Goal: Task Accomplishment & Management: Complete application form

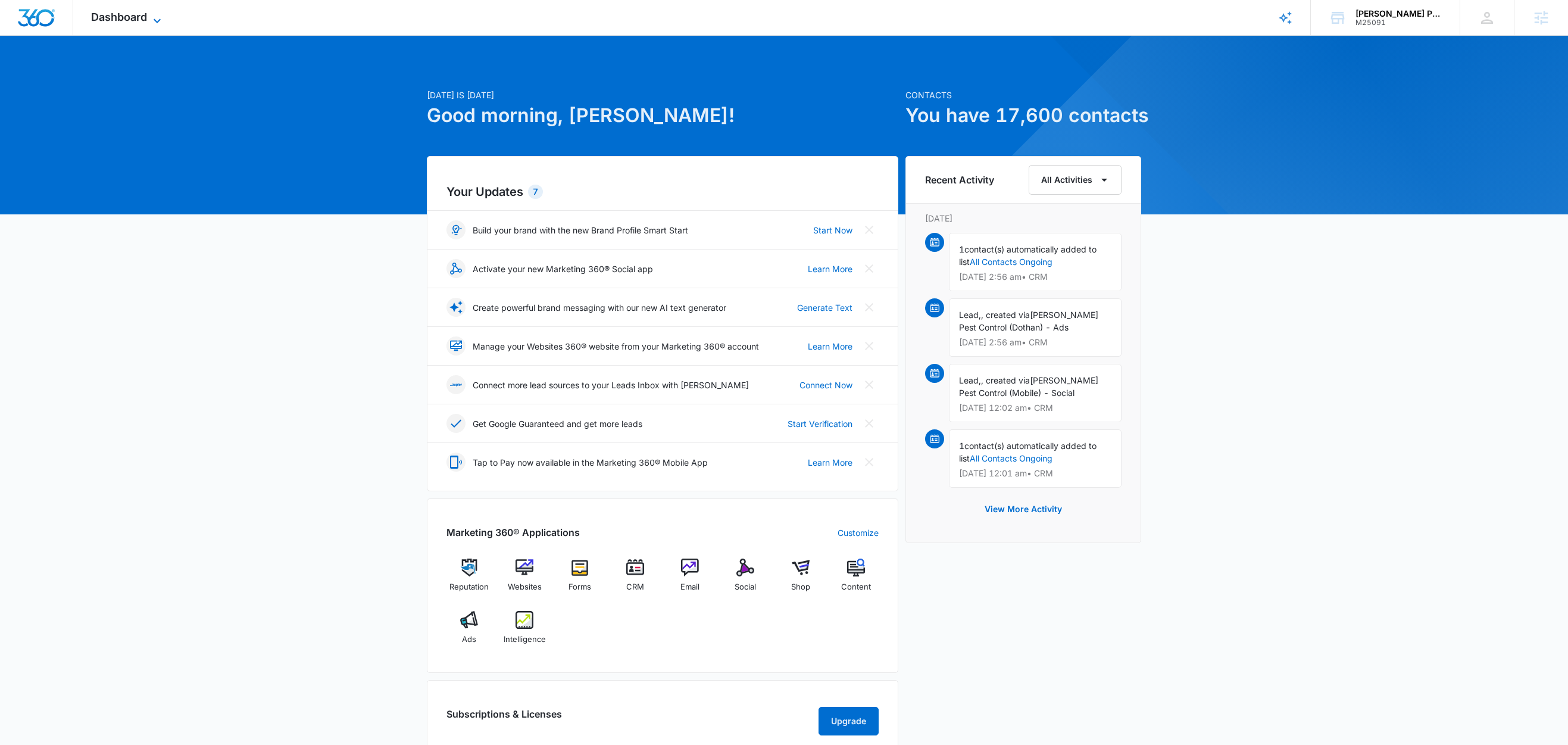
click at [151, 23] on icon at bounding box center [157, 21] width 14 height 14
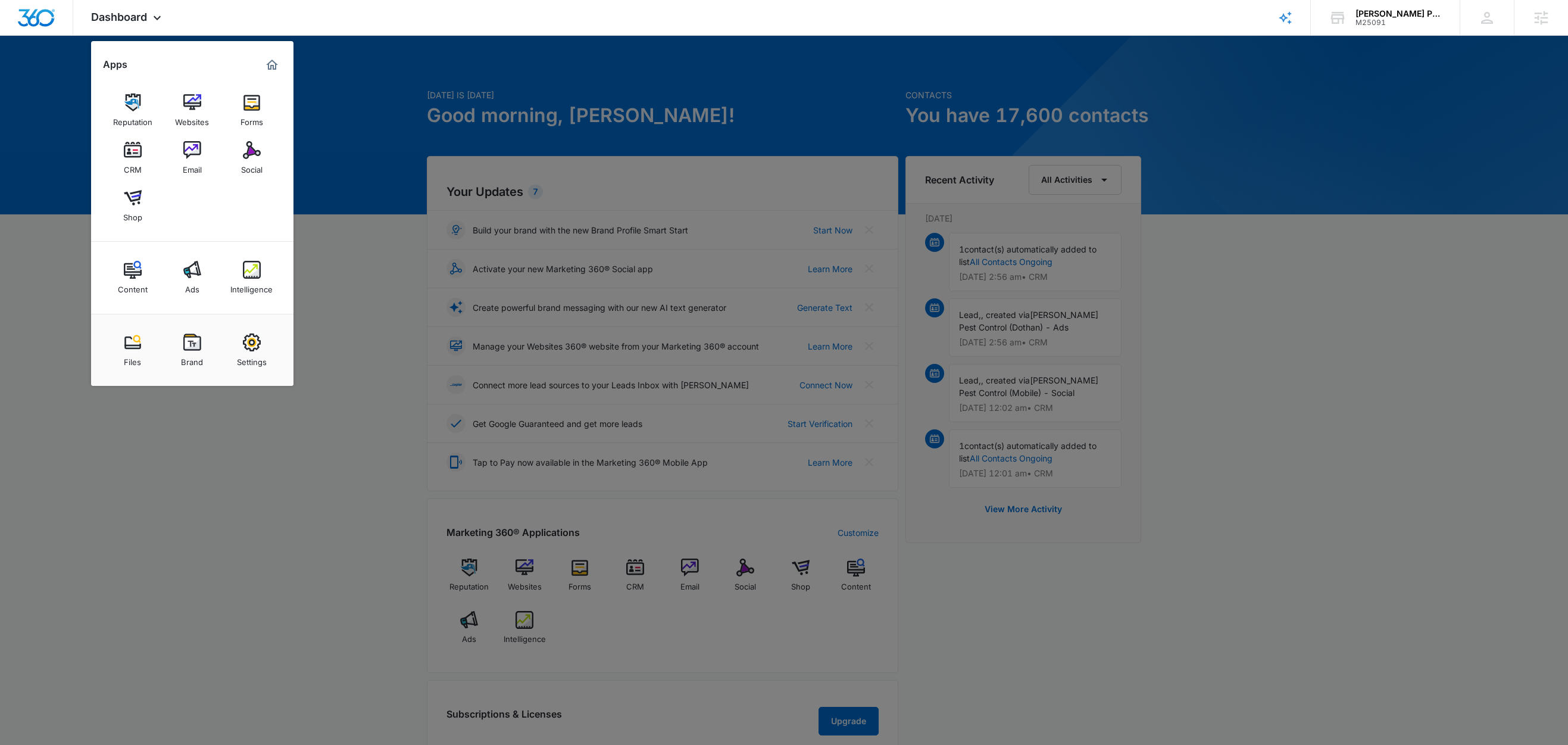
click at [367, 322] on div at bounding box center [784, 372] width 1568 height 745
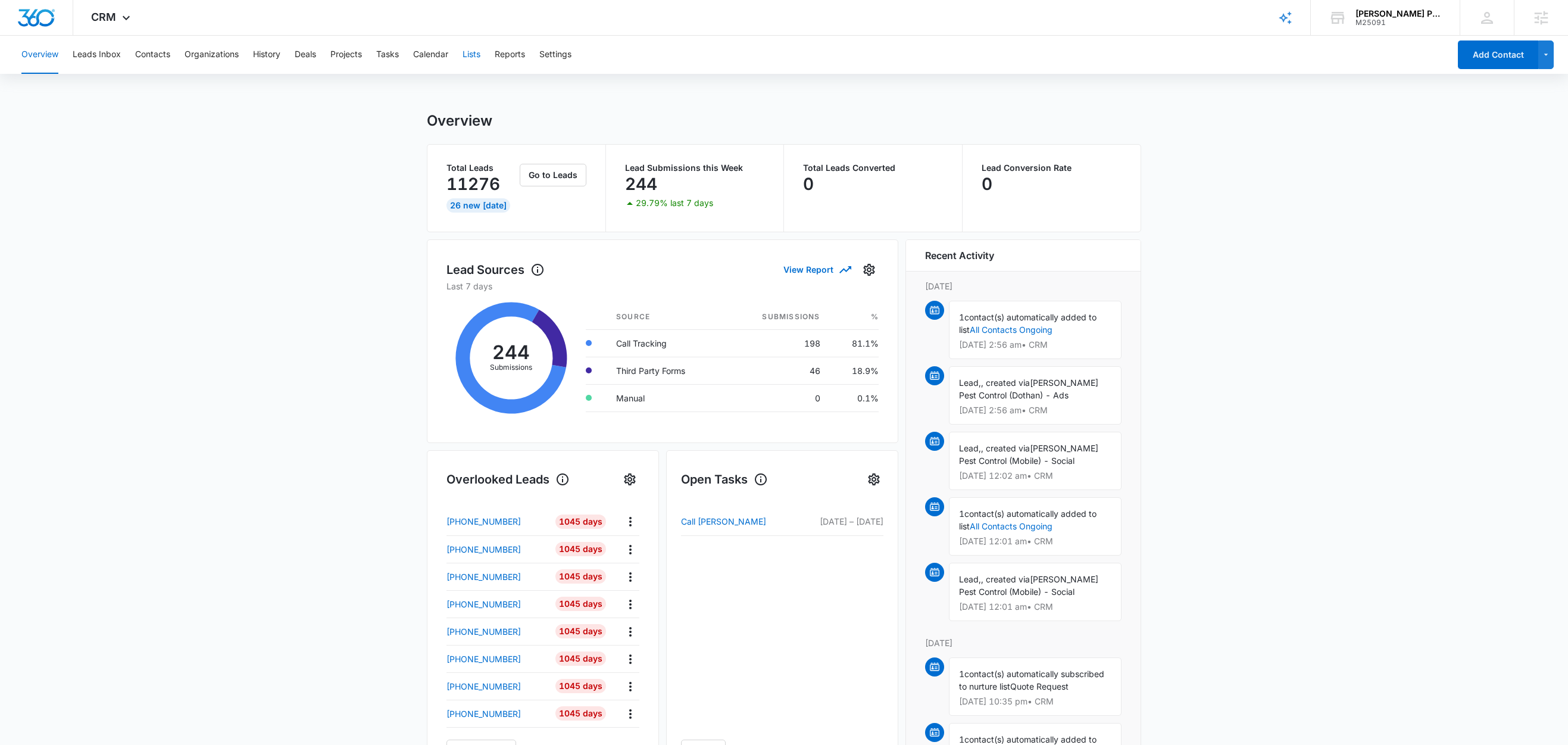
click at [478, 55] on button "Lists" at bounding box center [472, 54] width 18 height 39
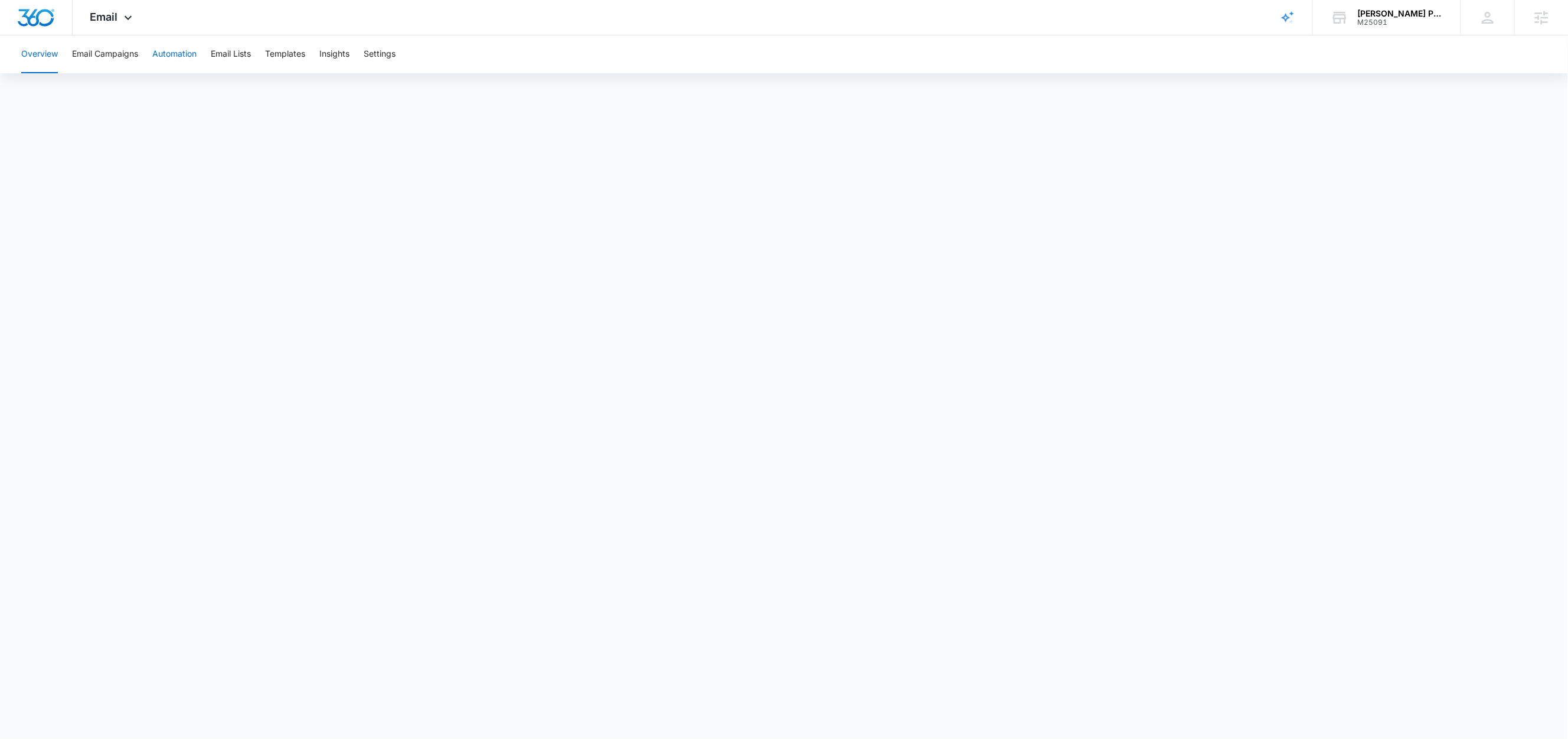
click at [181, 50] on button "Automation" at bounding box center [174, 54] width 44 height 38
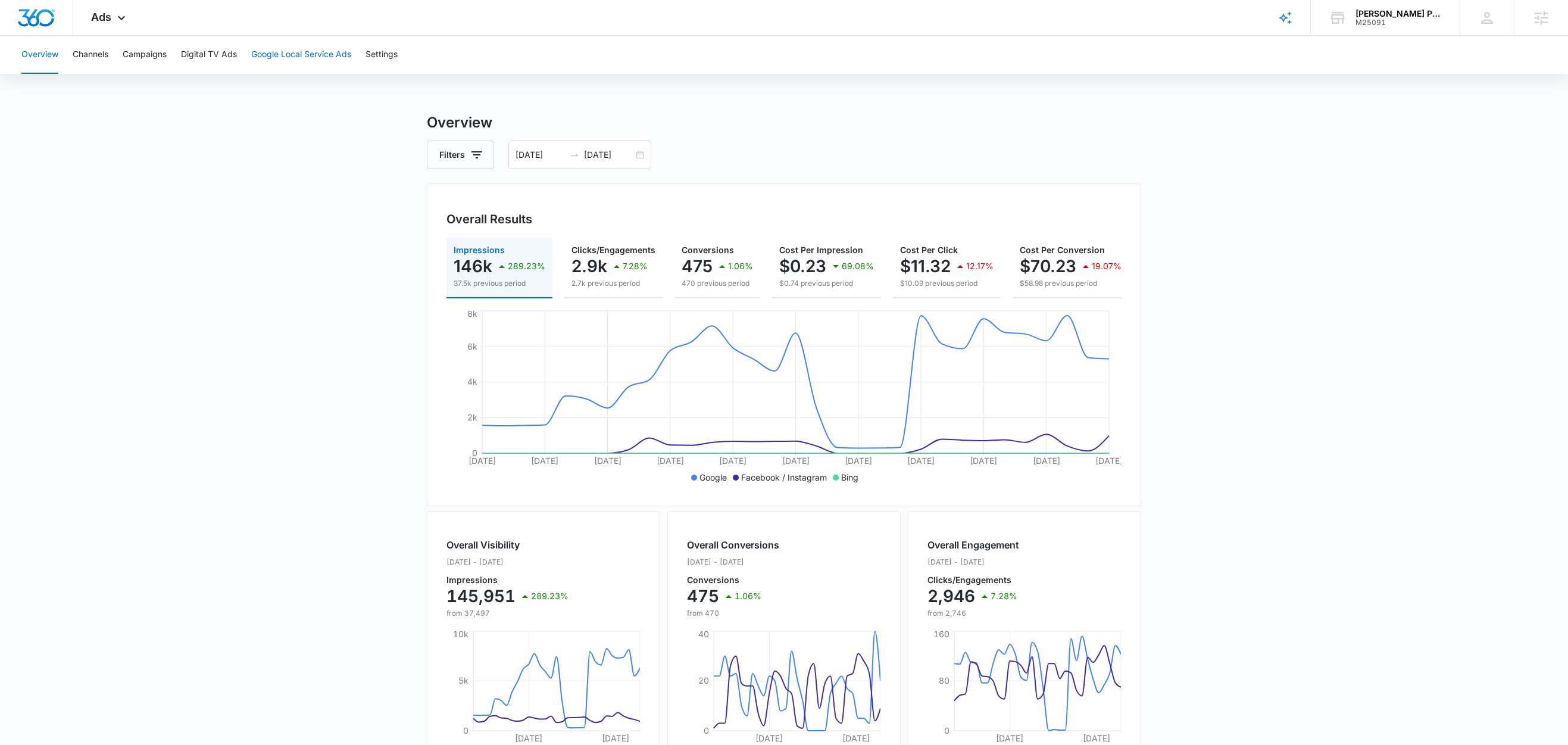
click at [318, 53] on button "Google Local Service Ads" at bounding box center [301, 54] width 100 height 39
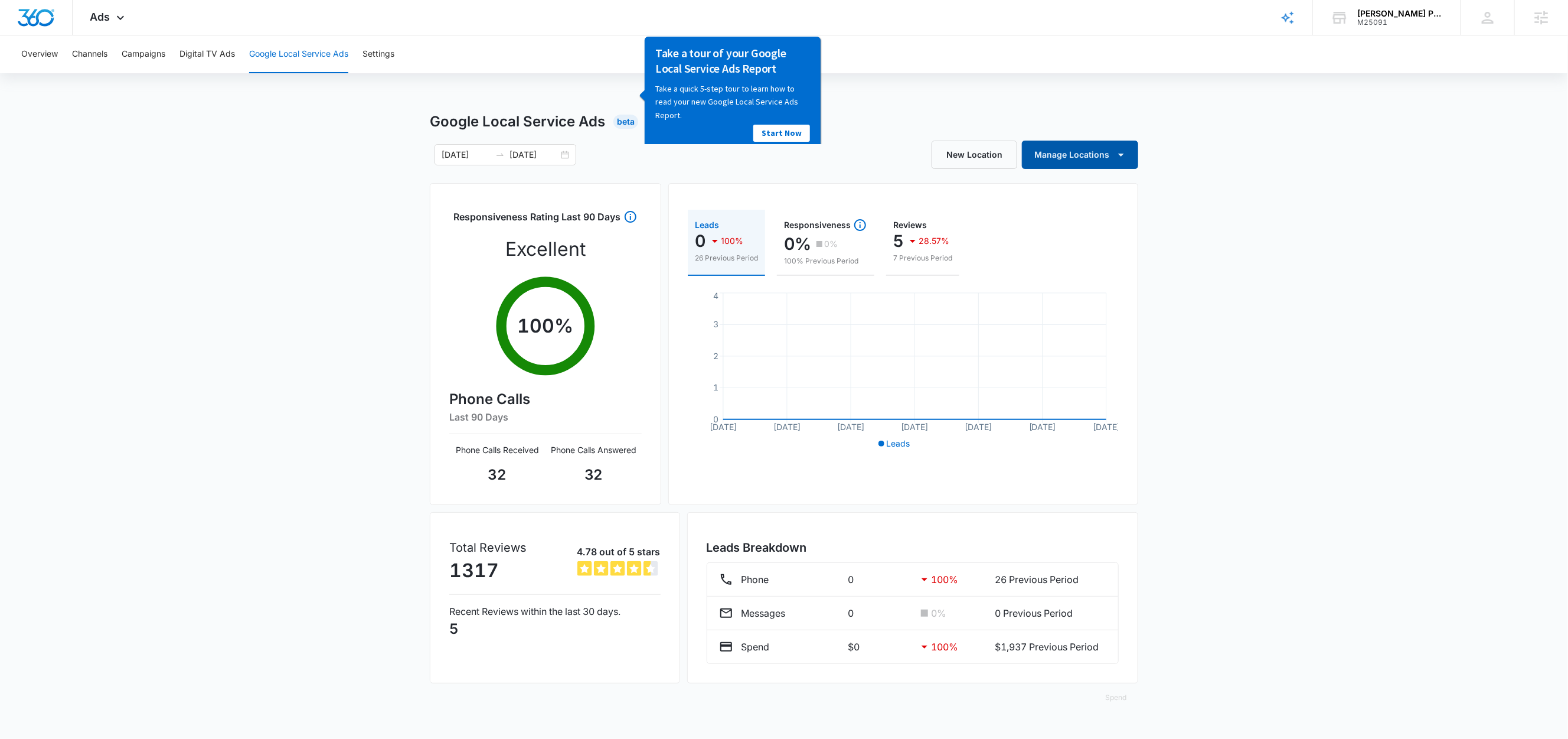
click at [1087, 158] on button "Manage Locations" at bounding box center [1080, 154] width 117 height 28
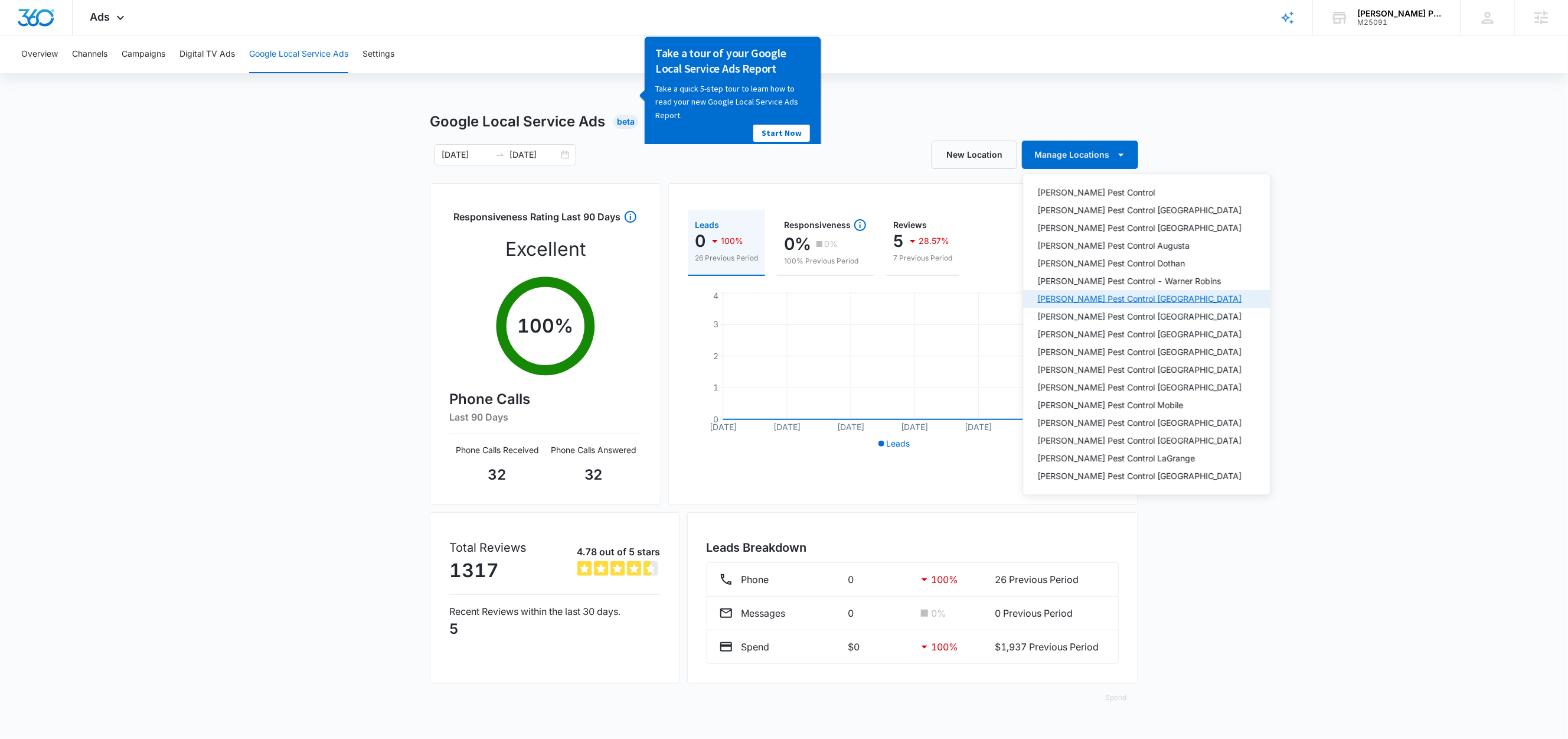
click at [1157, 296] on div "Knox Pest Control Jacksonville" at bounding box center [1140, 298] width 204 height 8
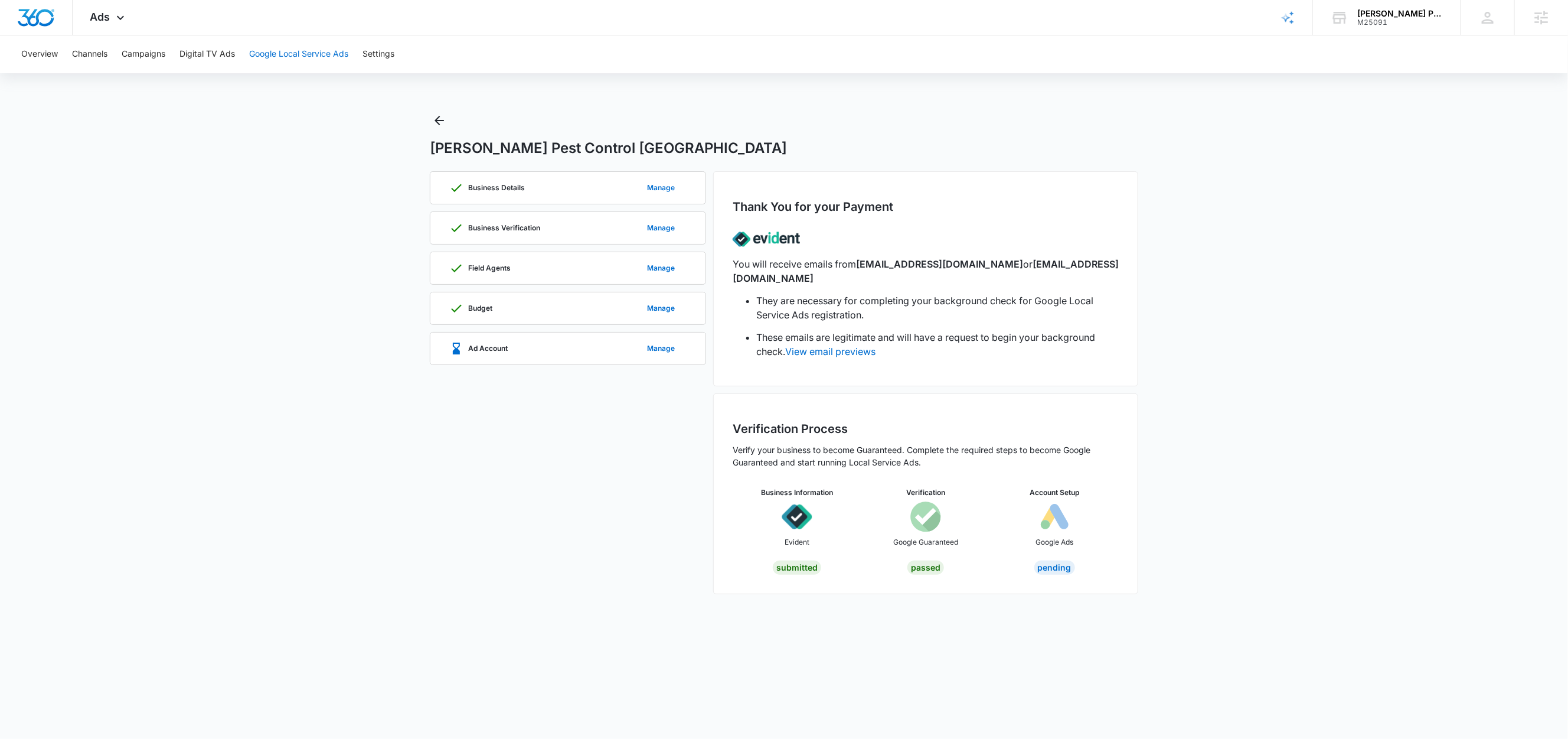
click at [306, 51] on button "Google Local Service Ads" at bounding box center [298, 54] width 99 height 38
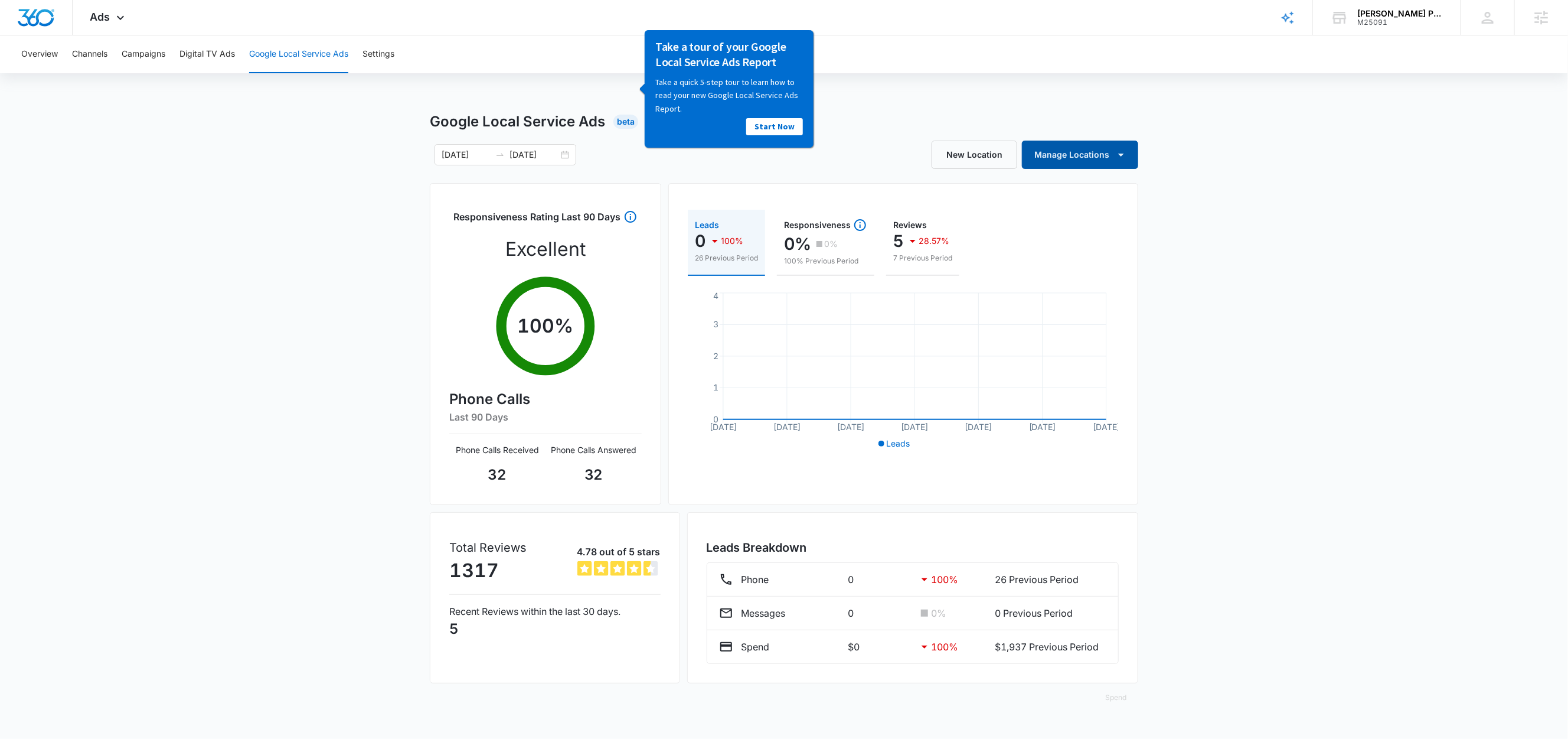
click at [1099, 152] on button "Manage Locations" at bounding box center [1080, 154] width 117 height 28
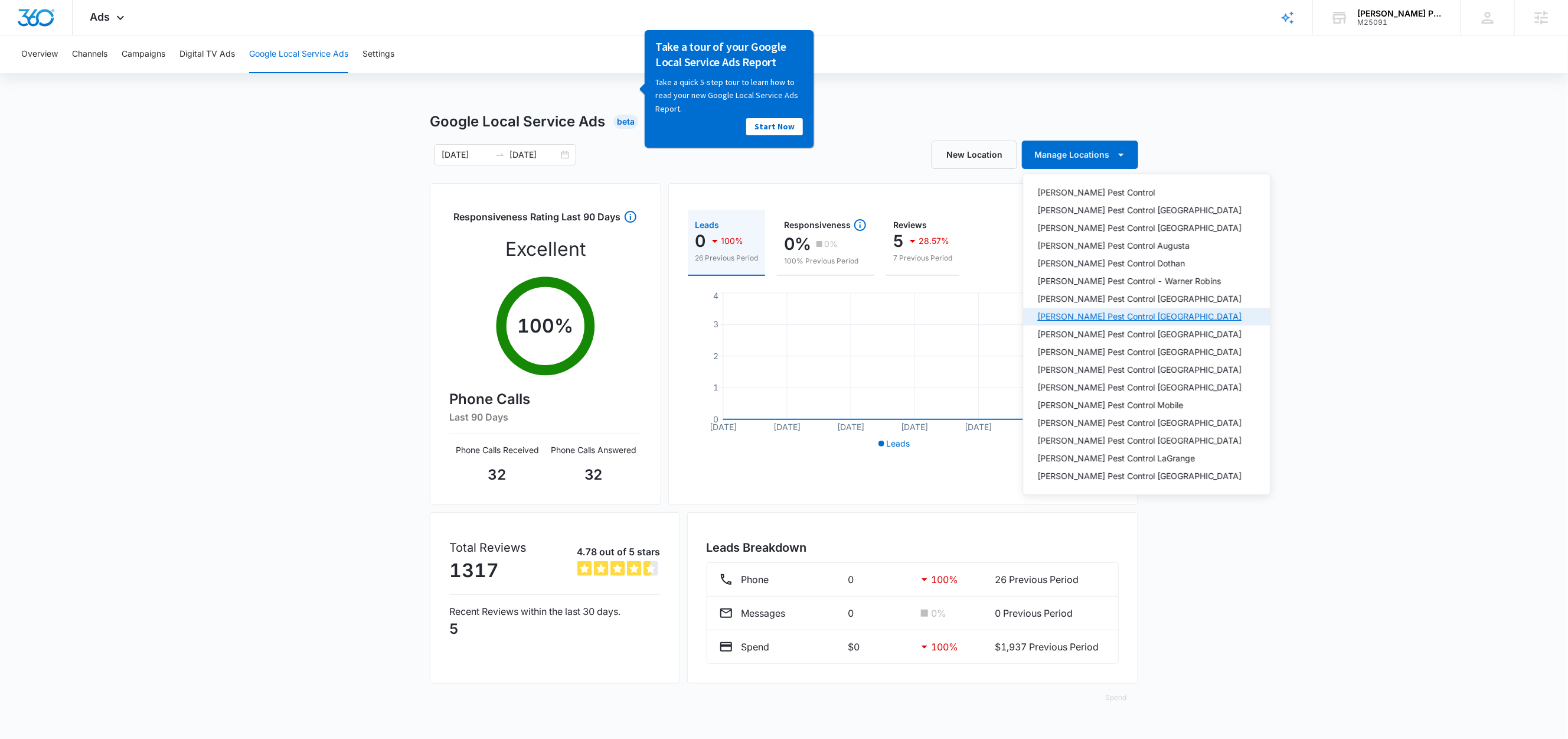
click at [1134, 317] on div "Knox Pest Control Statesboro" at bounding box center [1140, 316] width 204 height 8
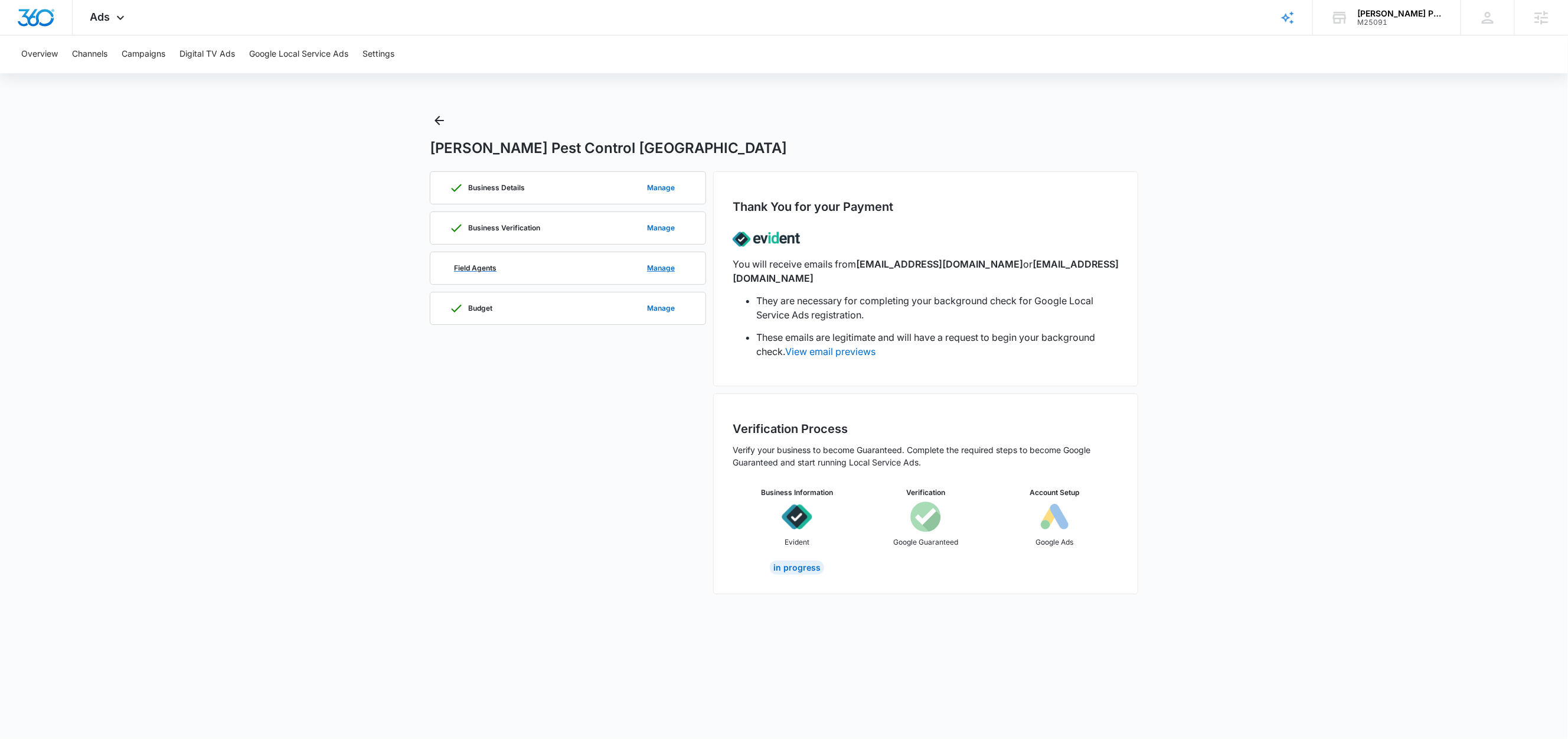
click at [516, 269] on div "Field Agents Manage" at bounding box center [568, 268] width 237 height 31
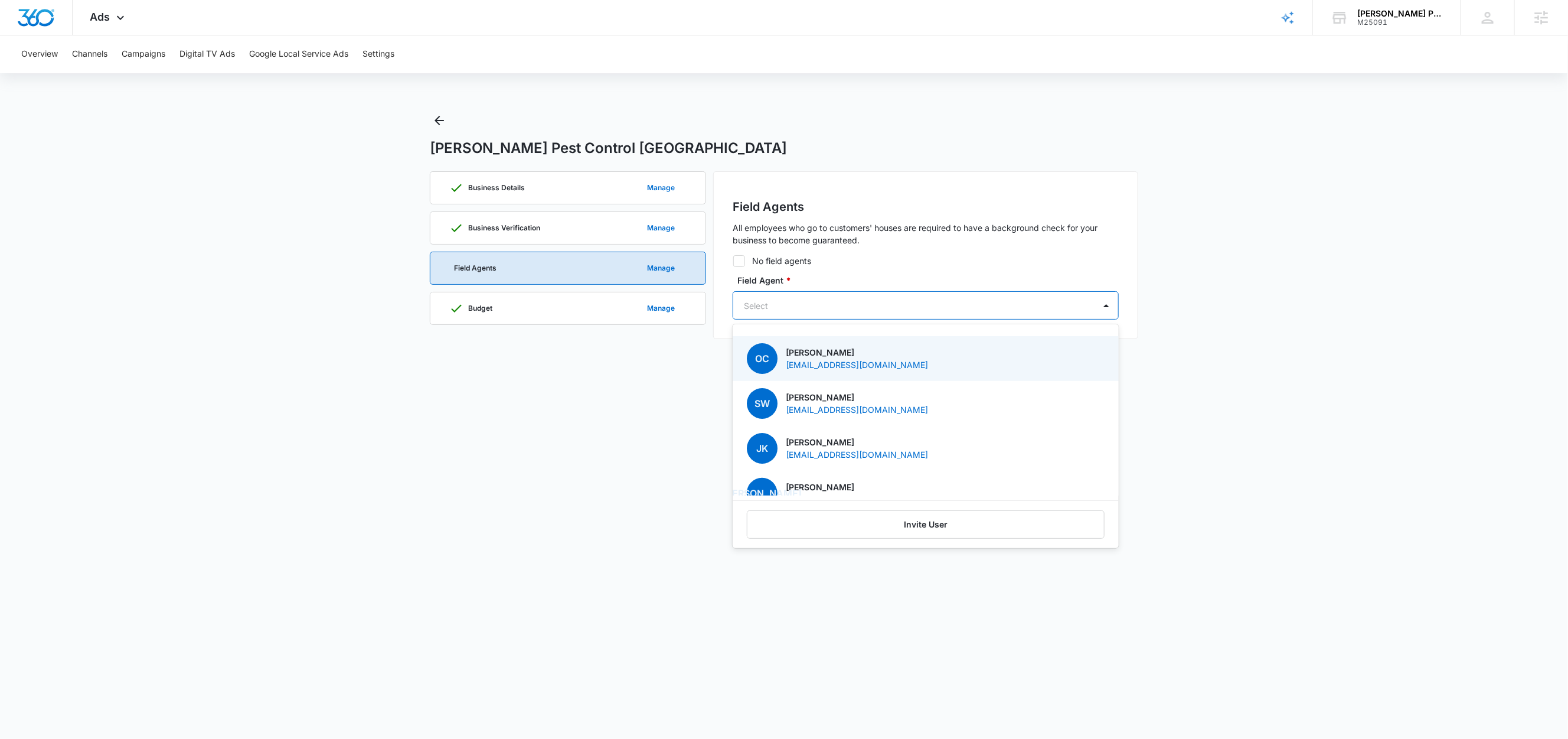
click at [817, 305] on div at bounding box center [912, 305] width 336 height 15
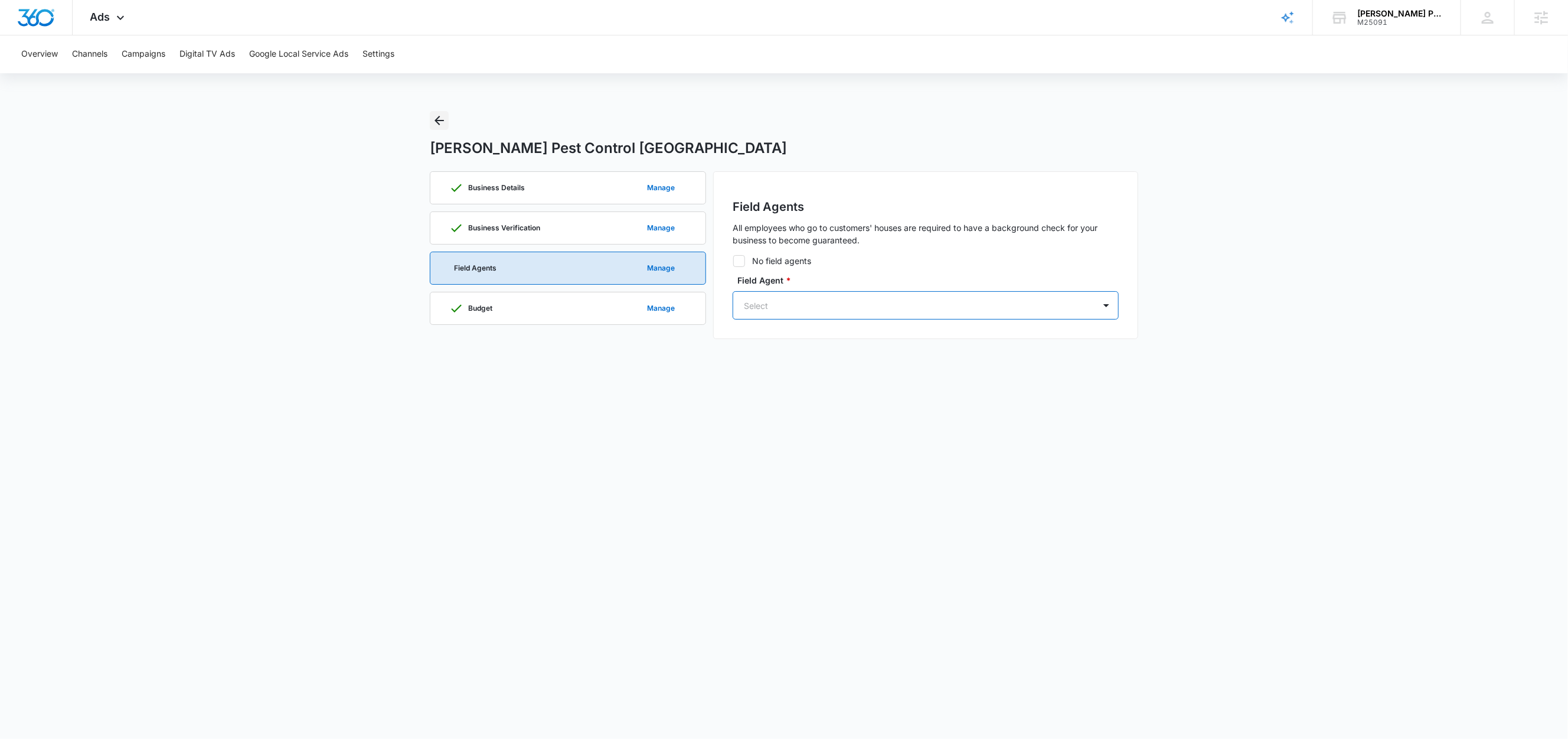
click at [439, 123] on icon "Back" at bounding box center [439, 121] width 14 height 14
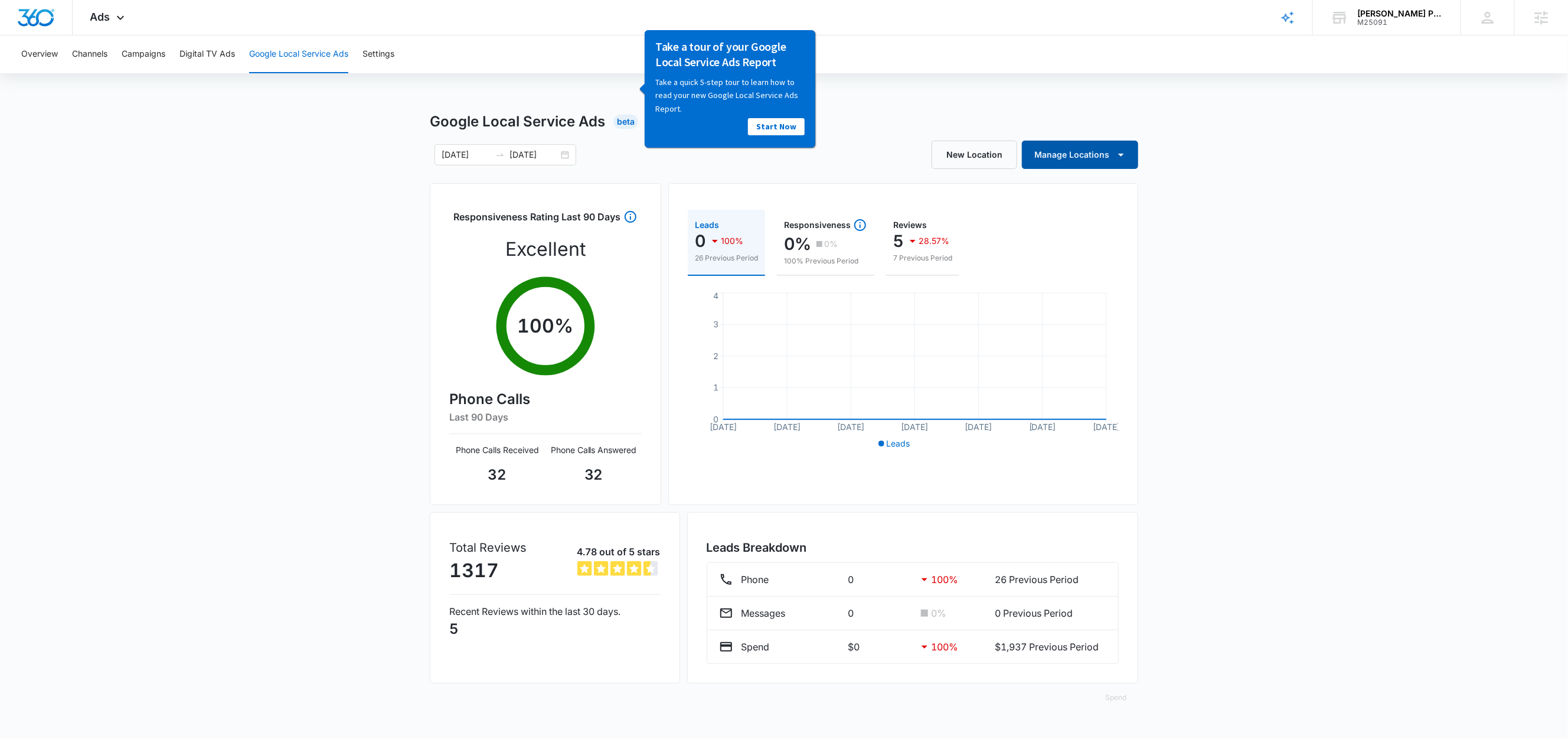
click at [1106, 149] on button "Manage Locations" at bounding box center [1080, 154] width 117 height 28
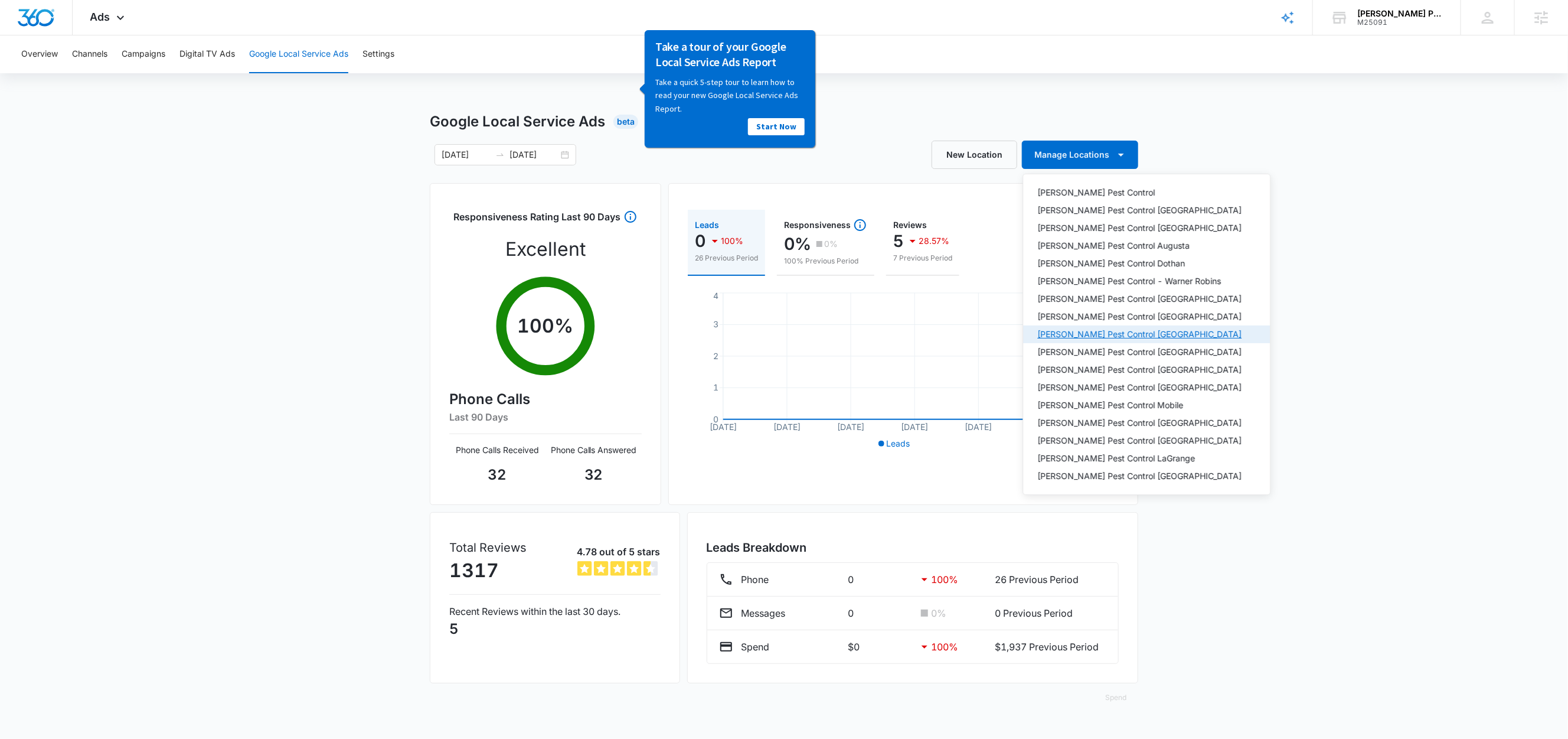
click at [1136, 332] on div "Knox Pest Control Newnan" at bounding box center [1140, 334] width 204 height 8
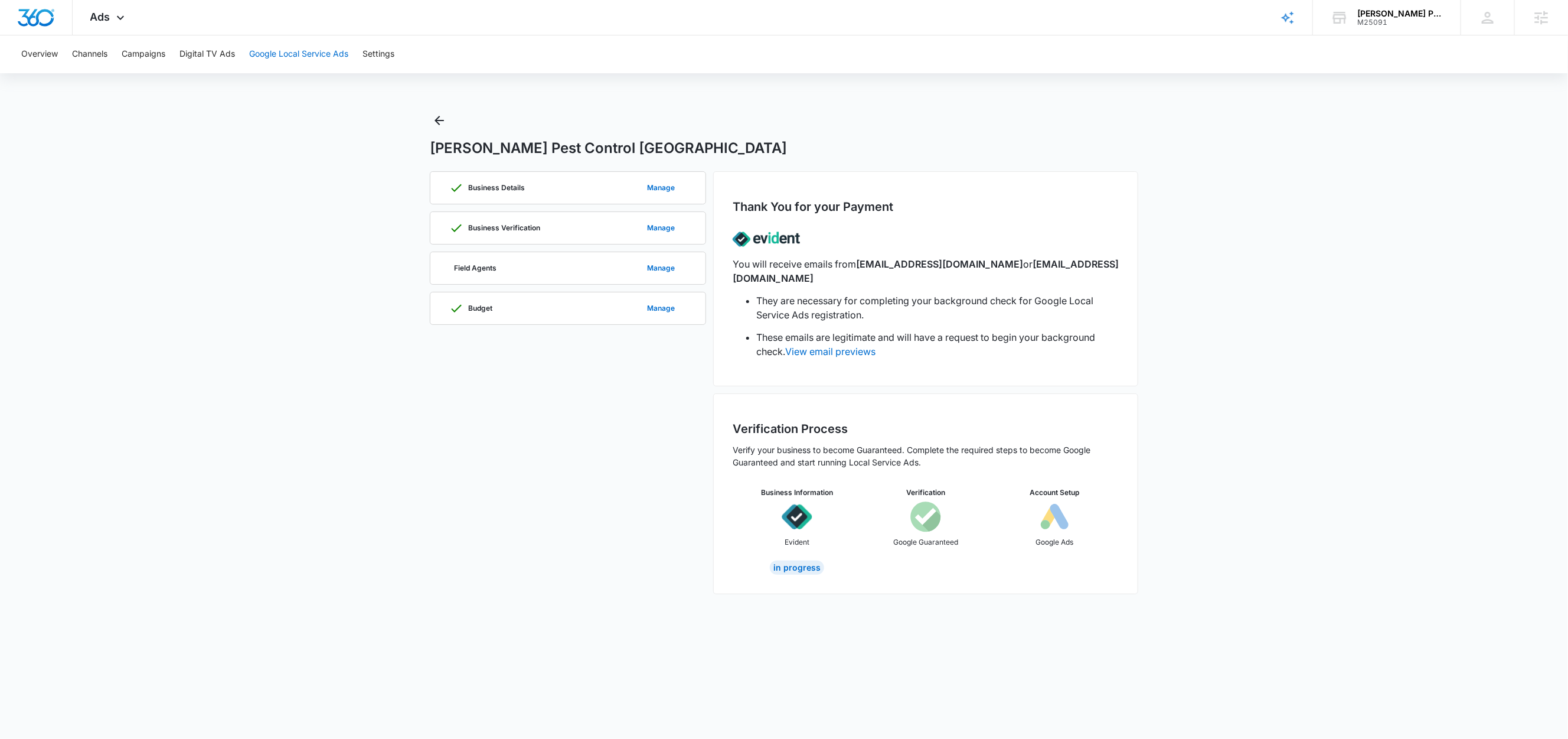
click at [339, 56] on button "Google Local Service Ads" at bounding box center [298, 54] width 99 height 38
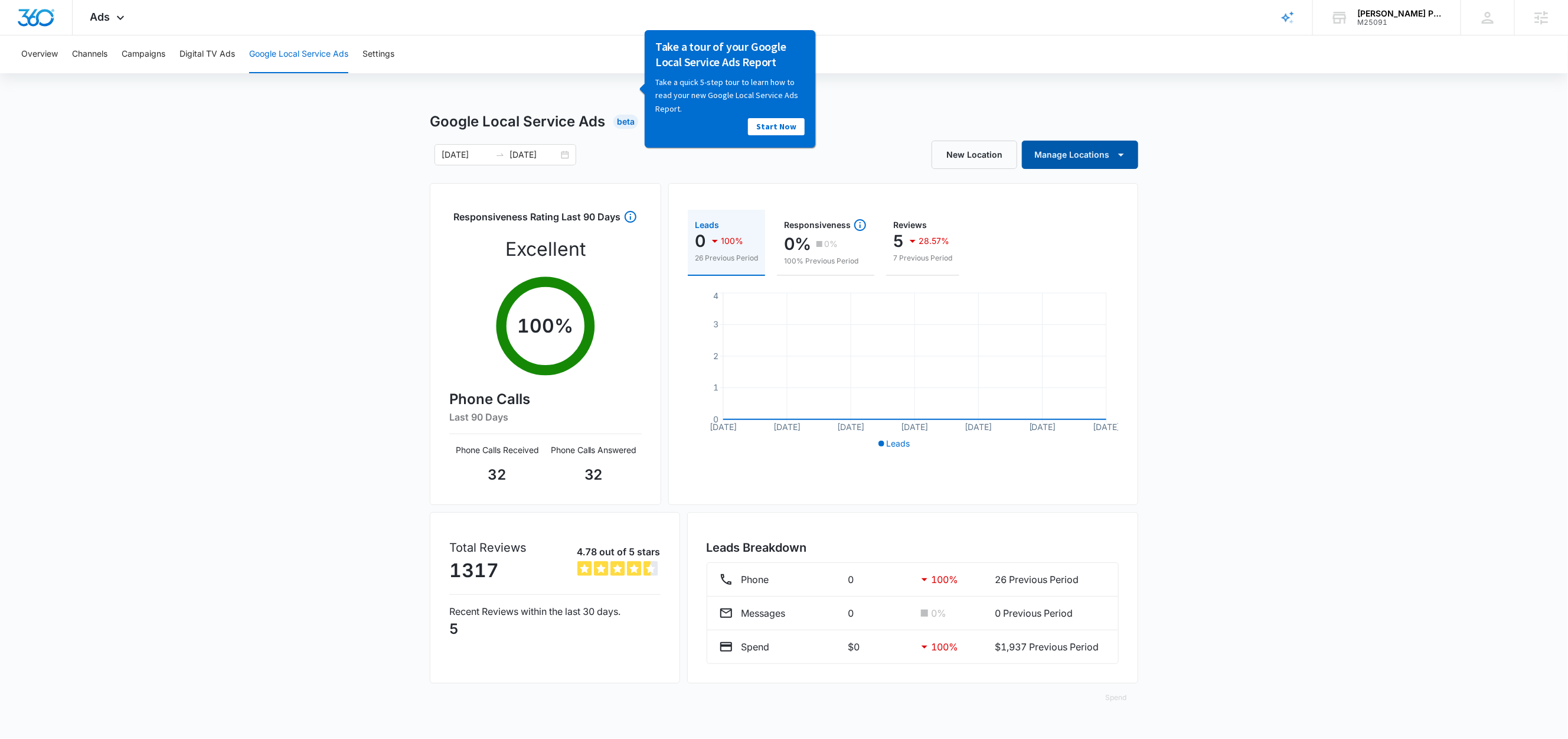
click at [1098, 157] on button "Manage Locations" at bounding box center [1080, 154] width 117 height 28
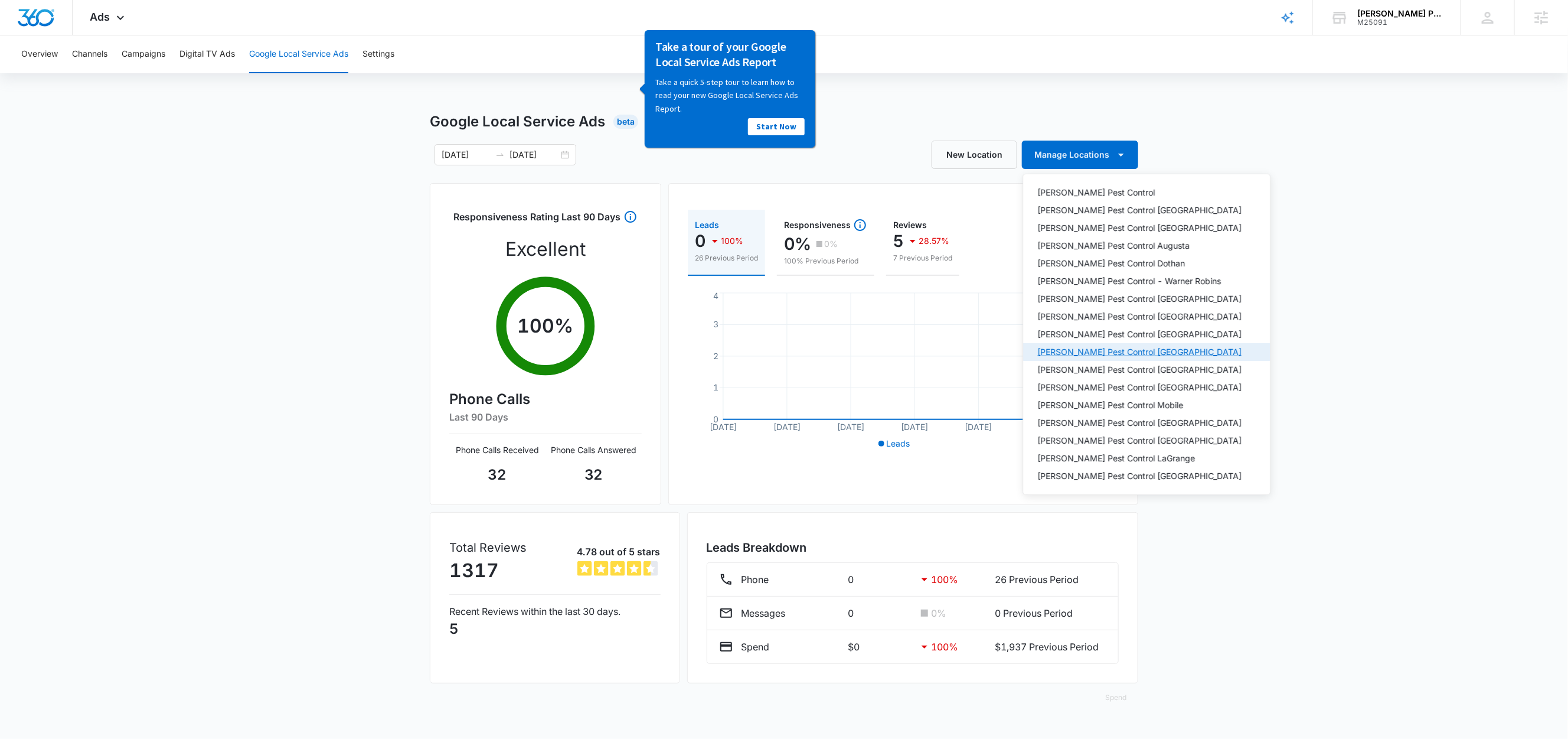
click at [1139, 353] on div "Knox Pest Control Birmingham" at bounding box center [1140, 351] width 204 height 8
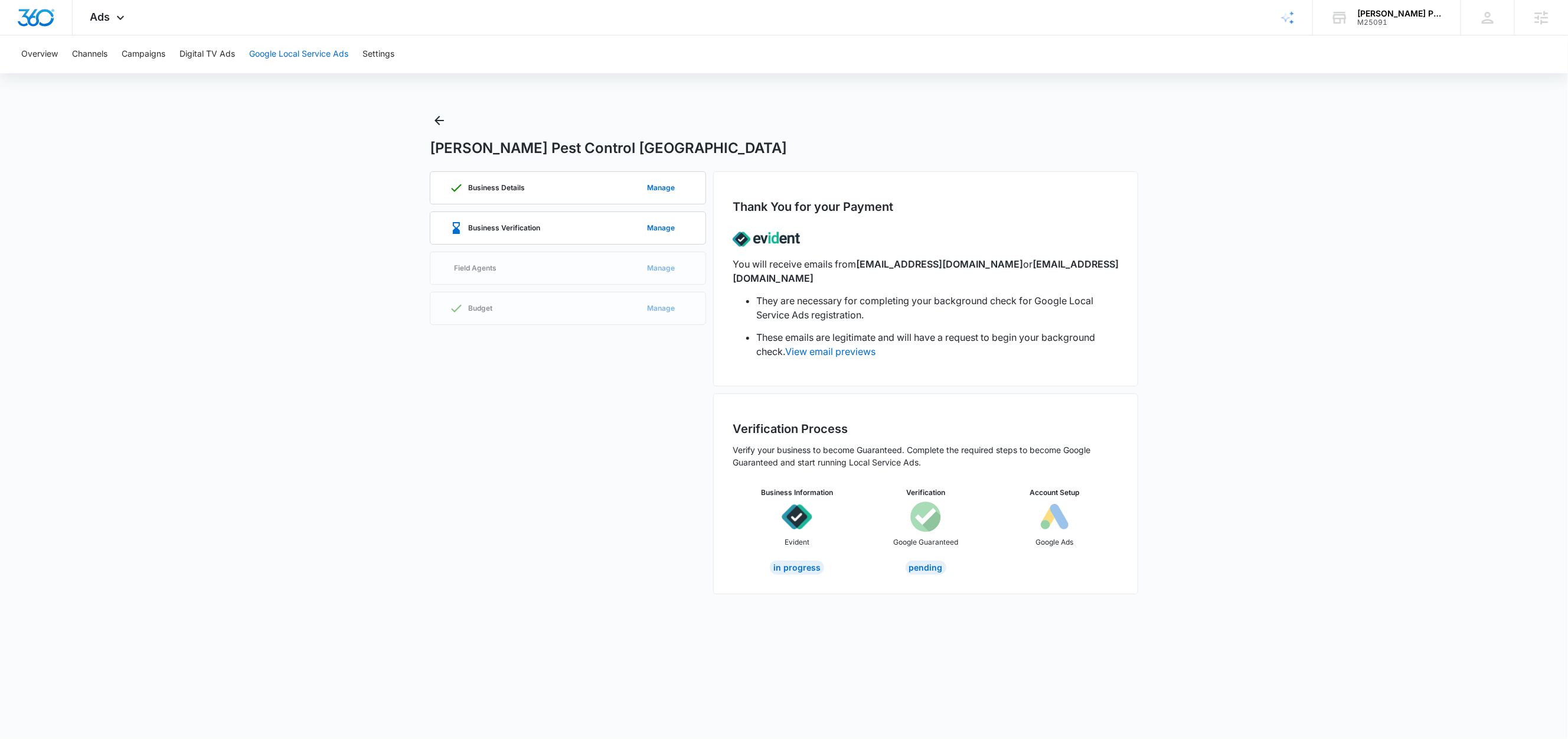
click at [303, 53] on button "Google Local Service Ads" at bounding box center [298, 54] width 99 height 38
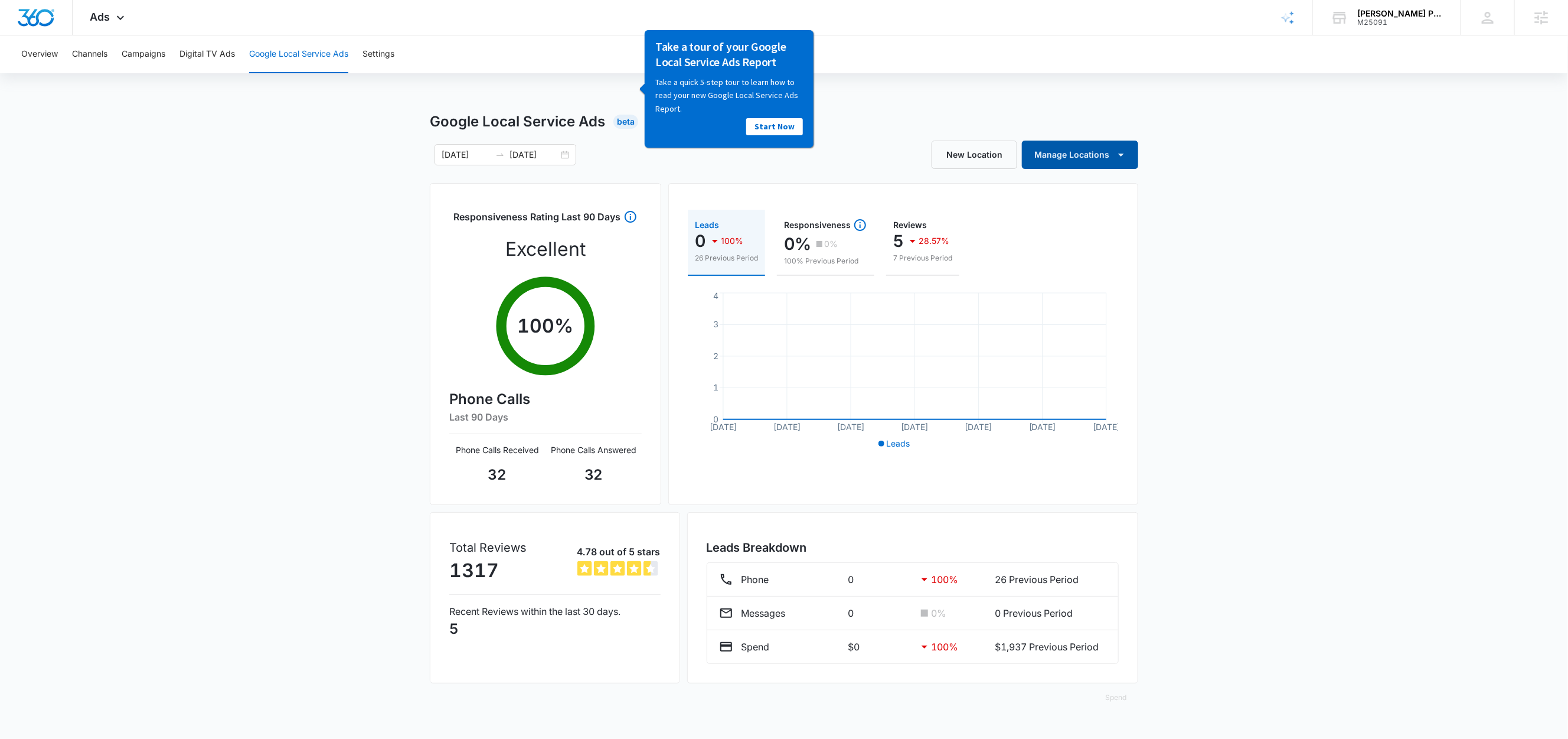
click at [1118, 160] on icon "button" at bounding box center [1121, 154] width 14 height 14
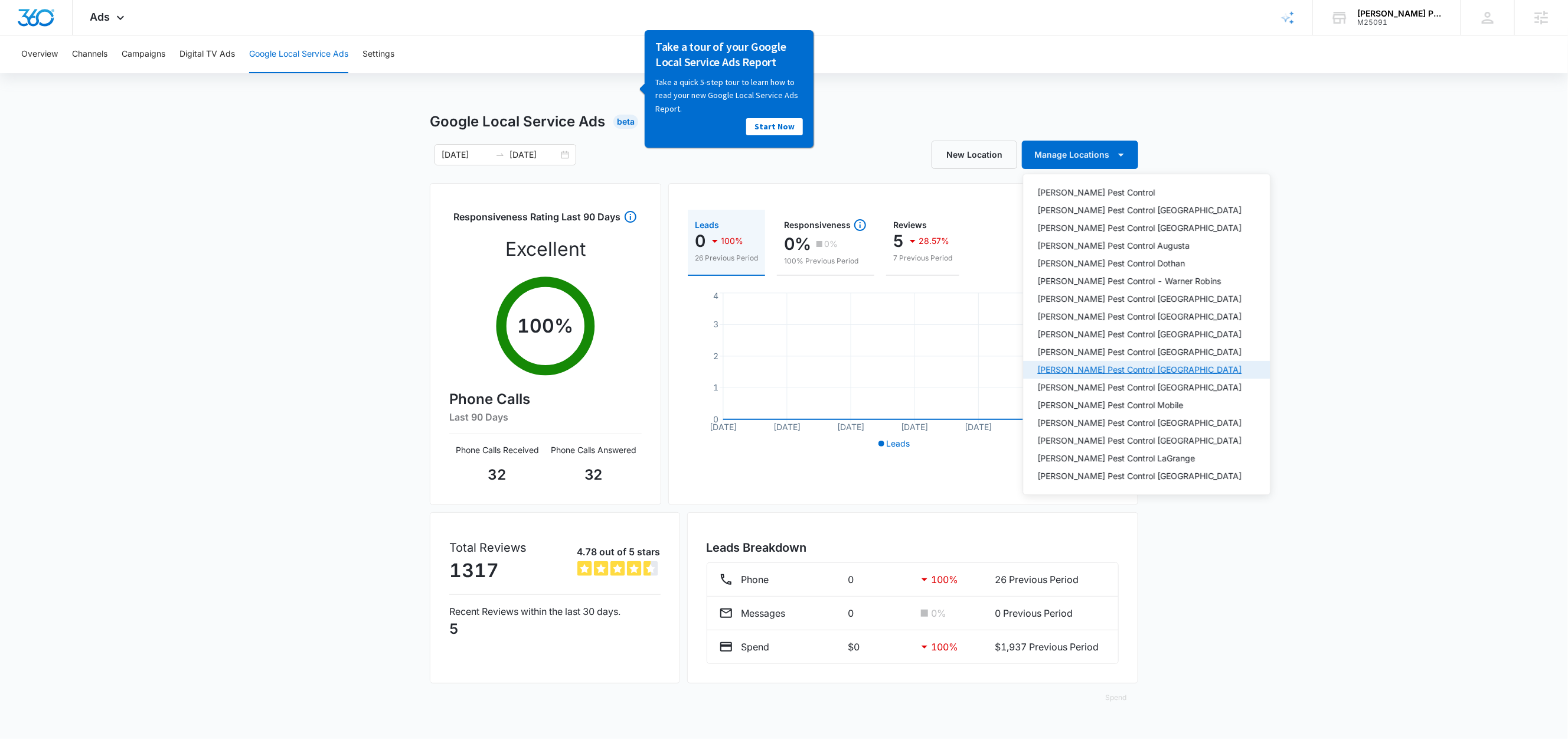
click at [1145, 371] on div "Knox Pest Control Huntsville" at bounding box center [1140, 369] width 204 height 8
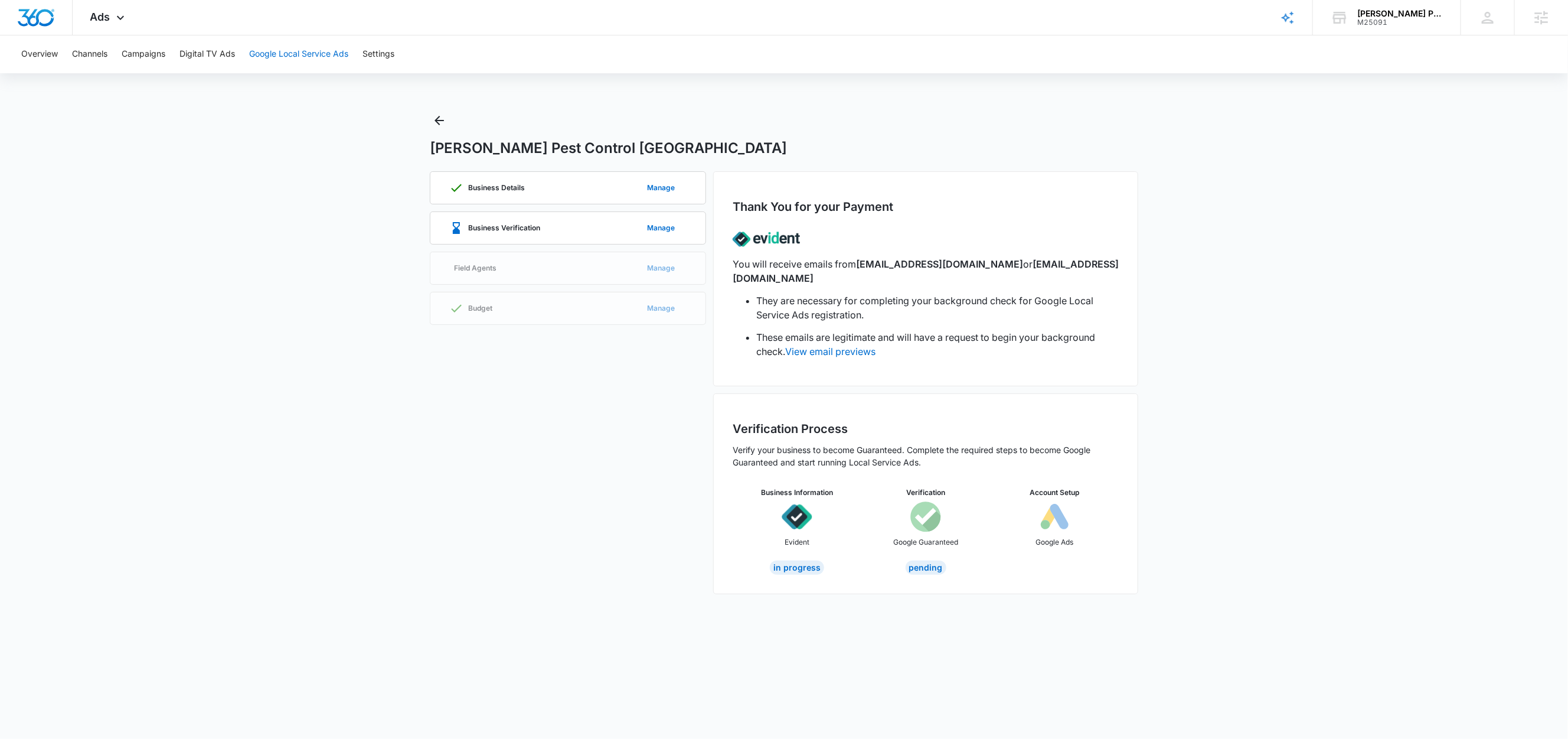
click at [325, 54] on button "Google Local Service Ads" at bounding box center [298, 54] width 99 height 38
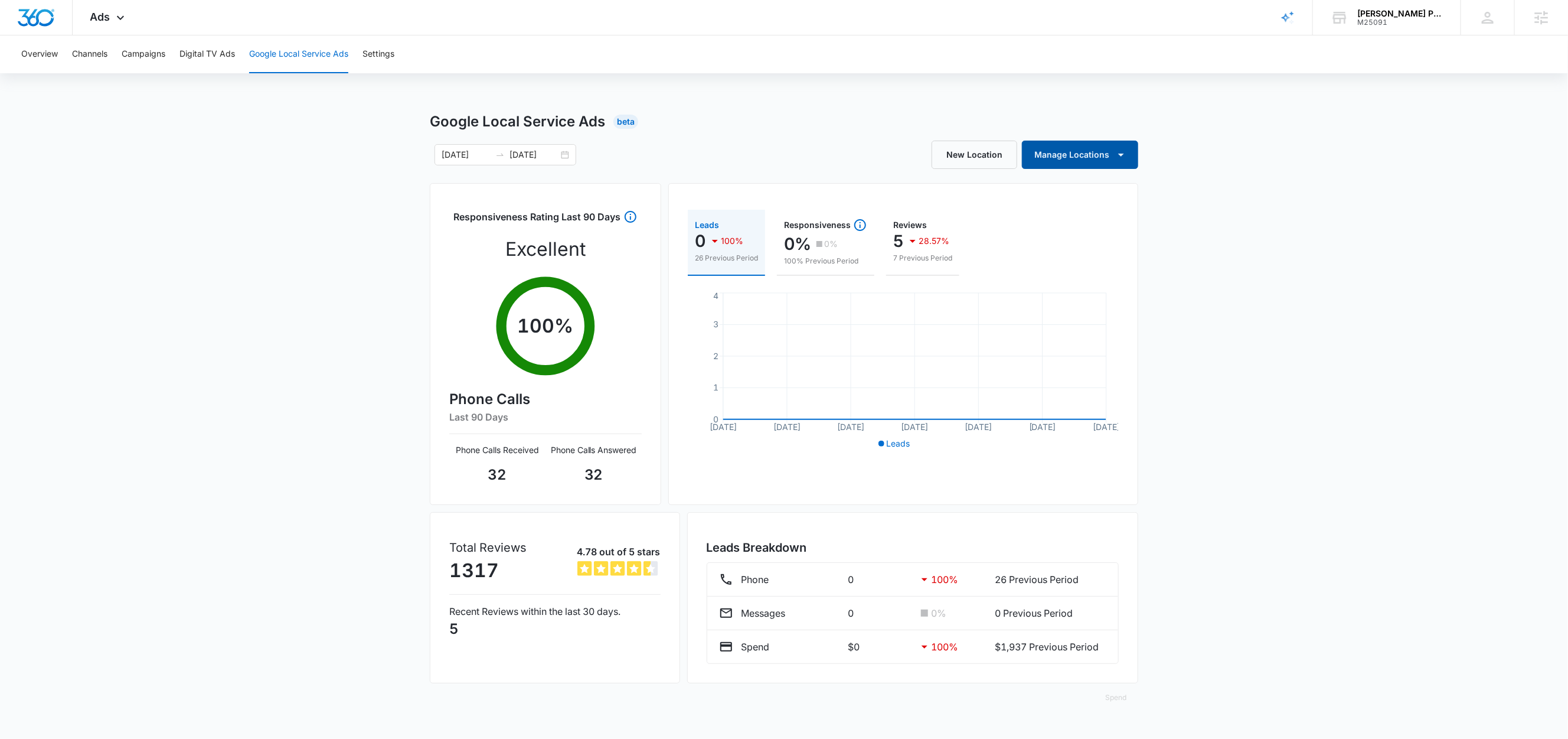
click at [1109, 163] on button "Manage Locations" at bounding box center [1080, 154] width 117 height 28
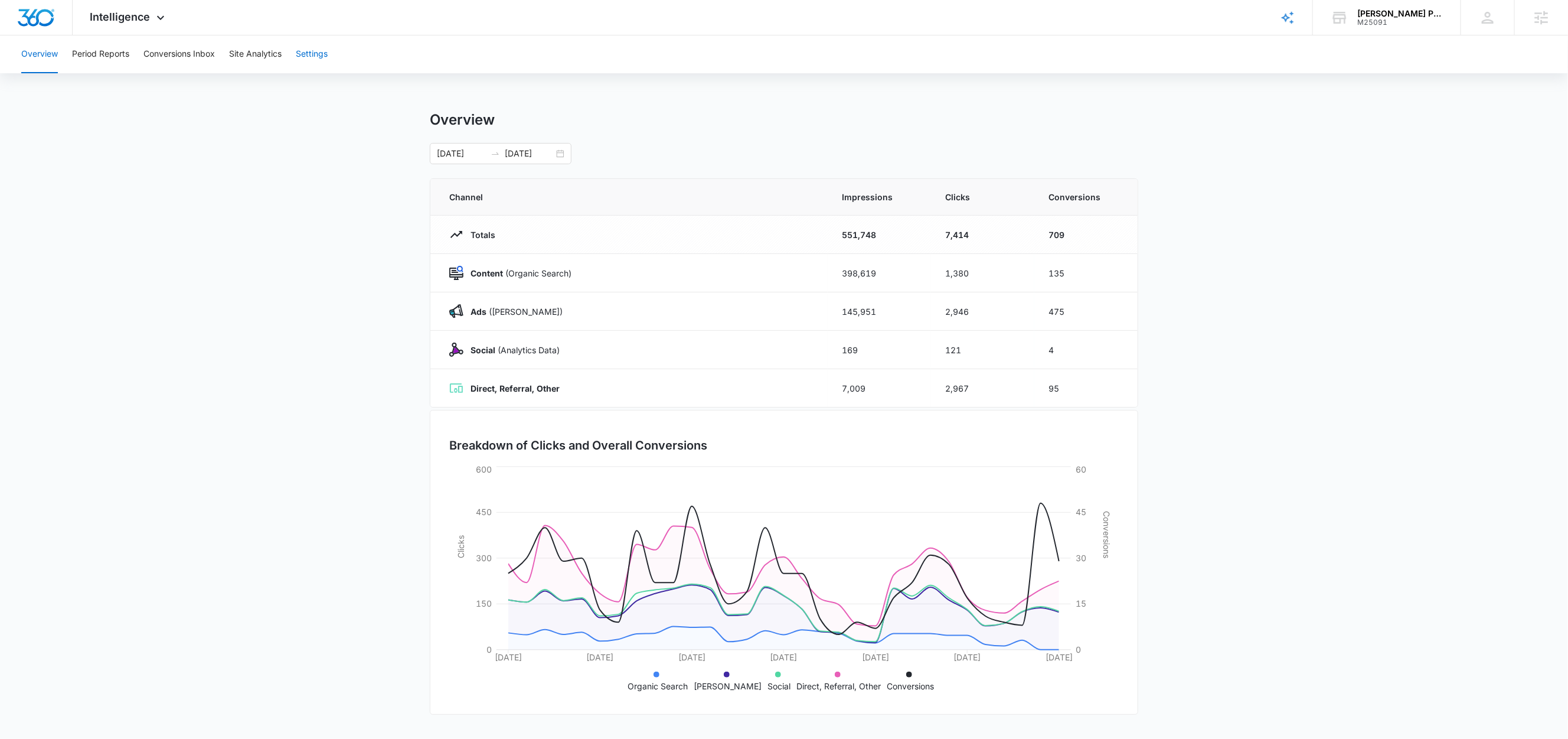
click at [326, 51] on button "Settings" at bounding box center [311, 54] width 31 height 38
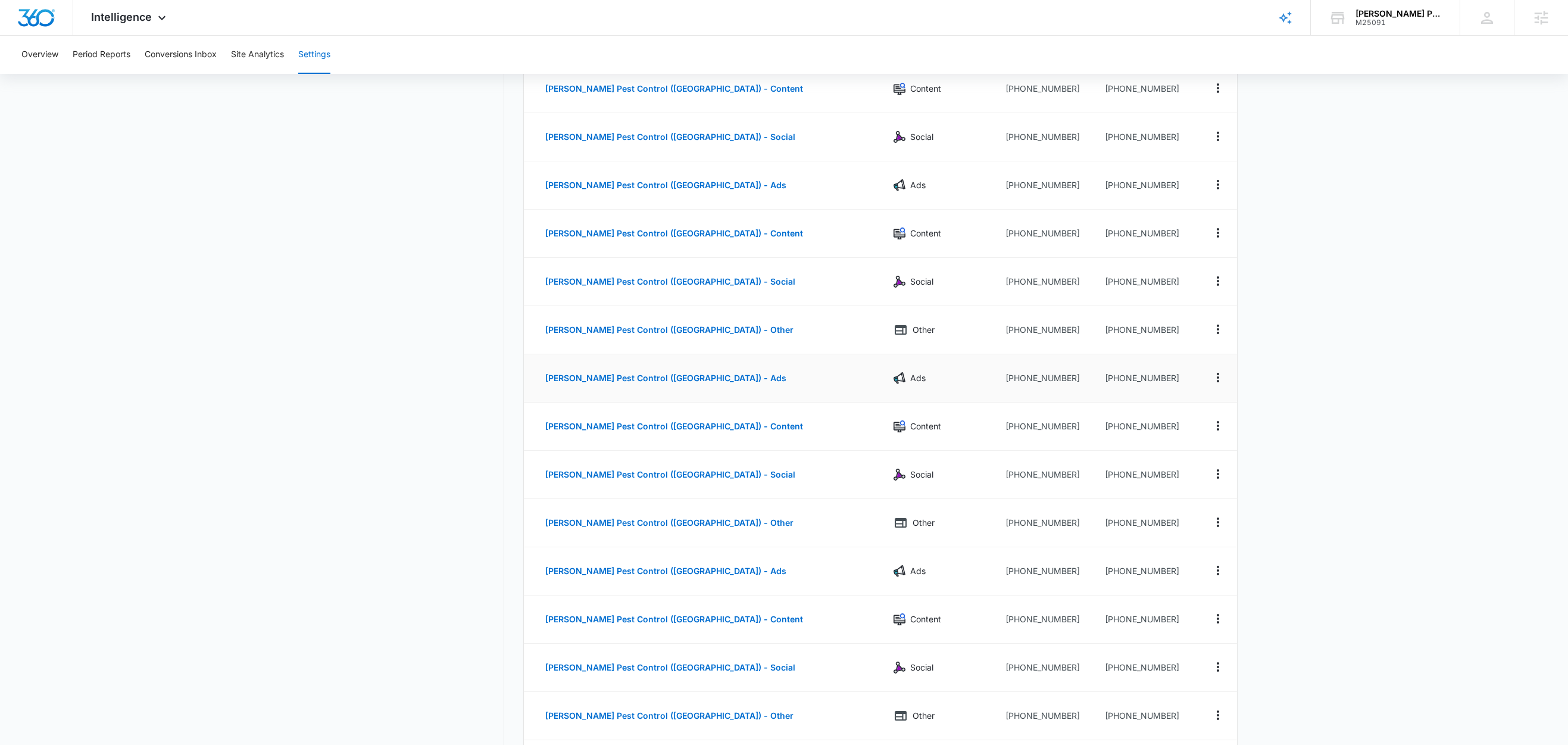
scroll to position [2910, 0]
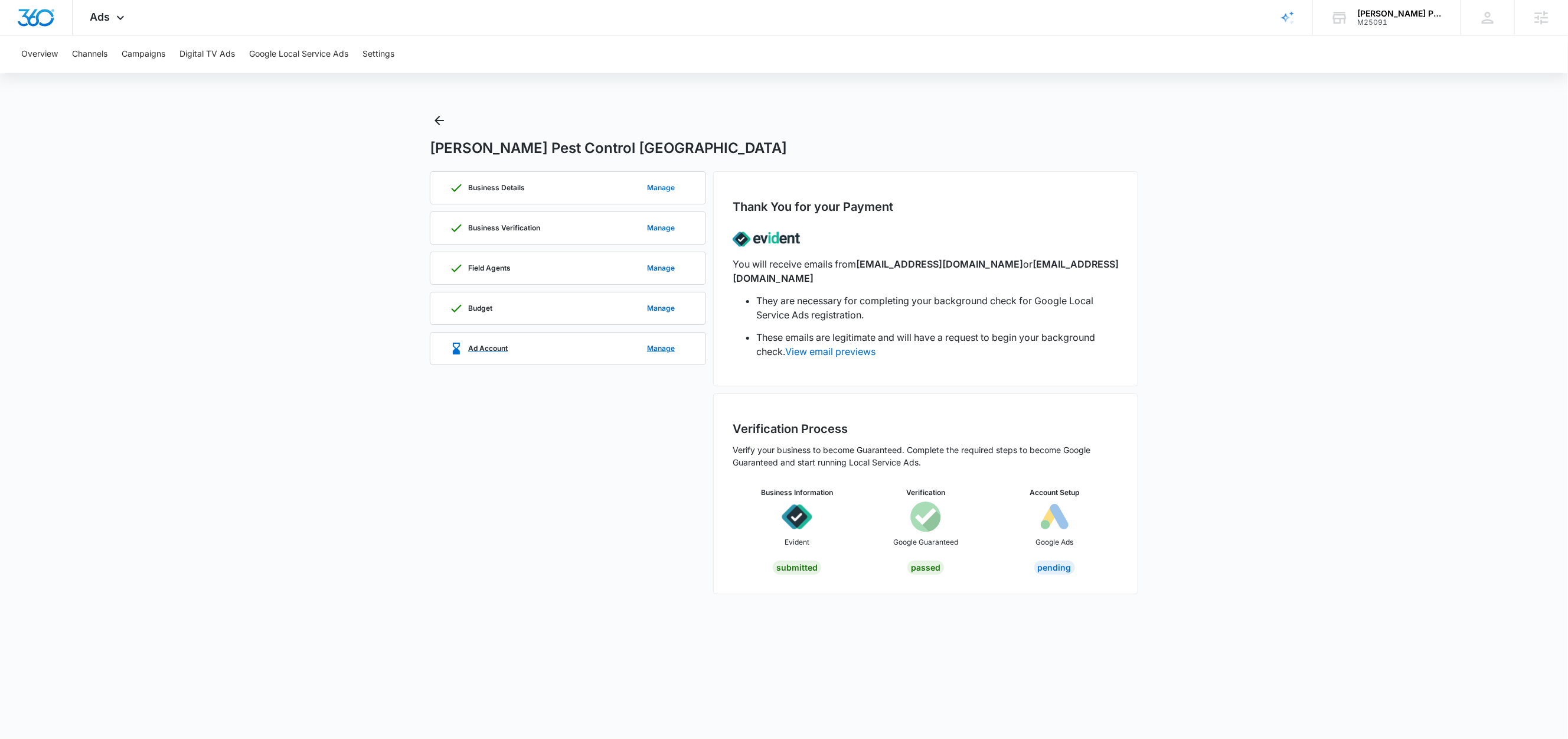
click at [533, 343] on div "Ad Account Manage" at bounding box center [568, 348] width 237 height 31
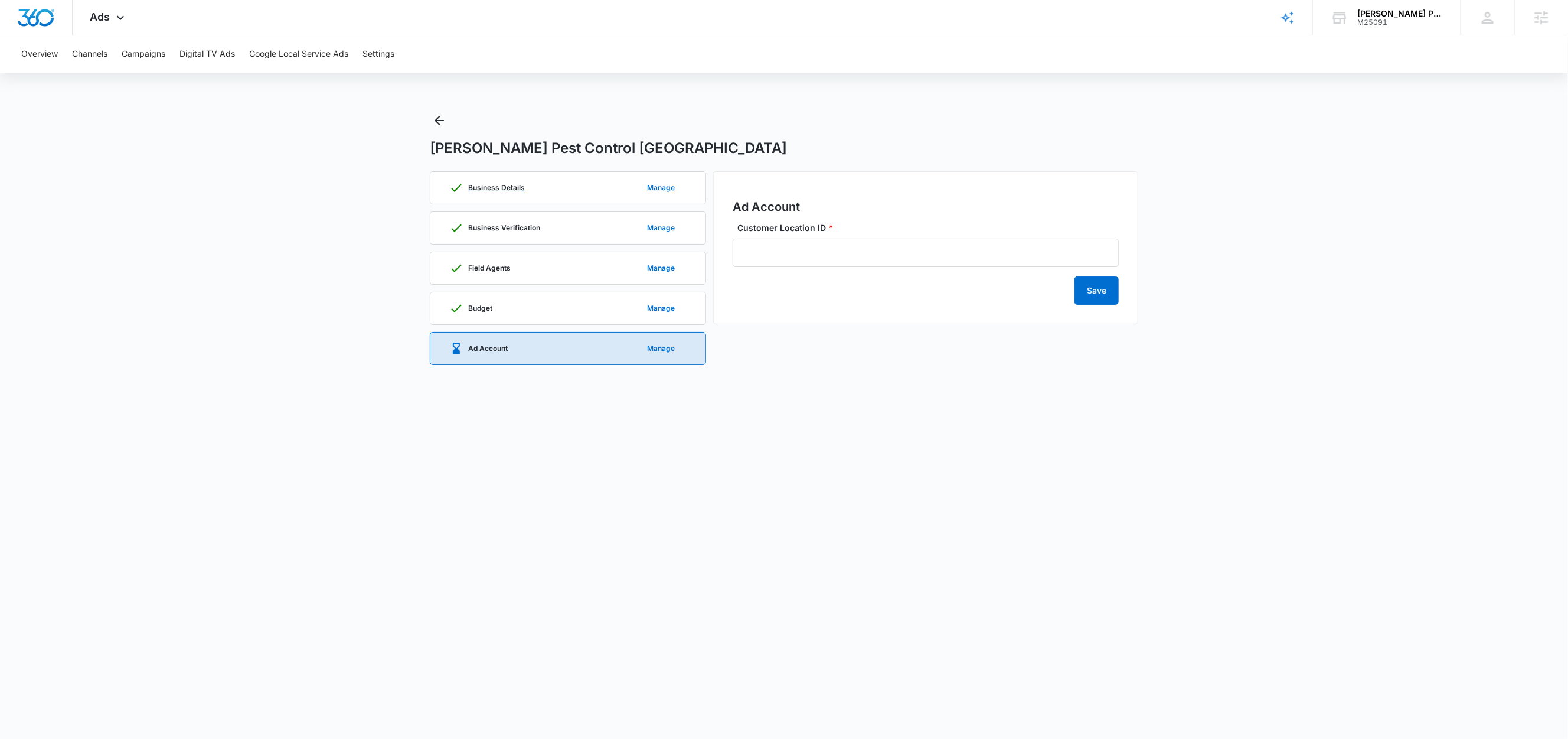
click at [524, 179] on div "Business Details Manage" at bounding box center [568, 187] width 237 height 31
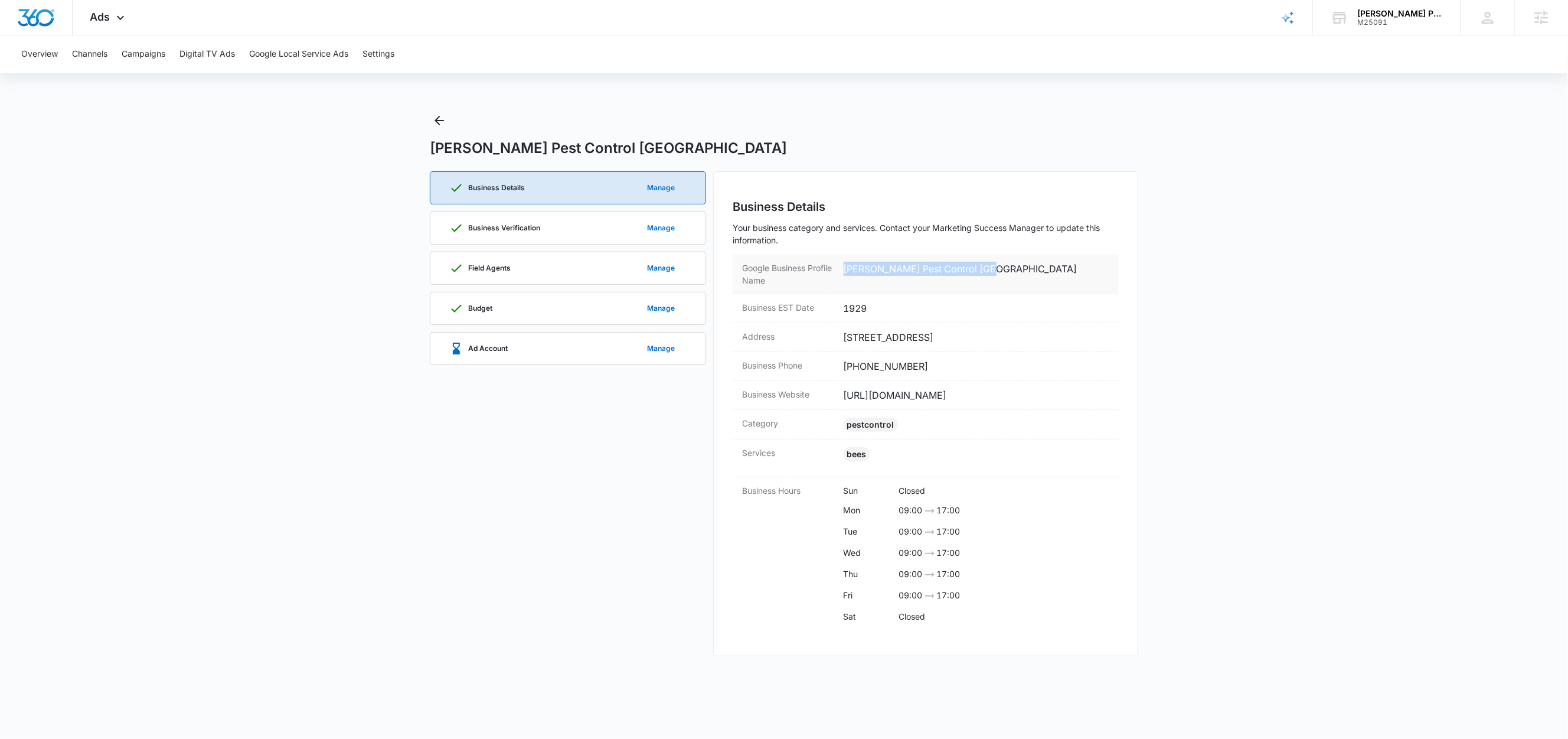
drag, startPoint x: 976, startPoint y: 268, endPoint x: 840, endPoint y: 272, distance: 136.1
click at [840, 272] on div "Google Business Profile Name [PERSON_NAME] Pest Control [GEOGRAPHIC_DATA]" at bounding box center [926, 274] width 387 height 39
copy dd "[PERSON_NAME] Pest Control [GEOGRAPHIC_DATA]"
click at [559, 225] on div "Business Verification Manage" at bounding box center [568, 228] width 237 height 31
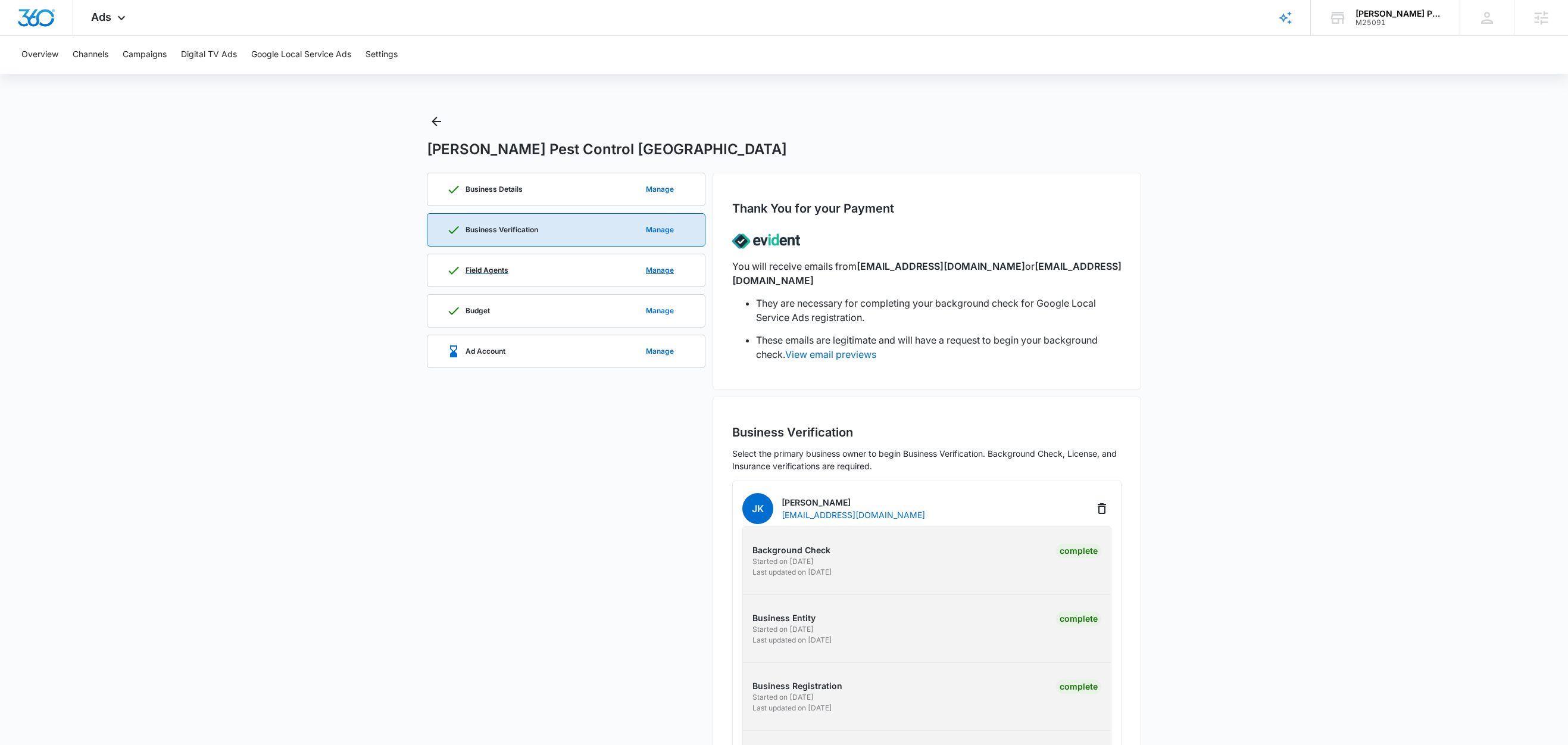
click at [536, 270] on div "Field Agents Manage" at bounding box center [566, 270] width 239 height 32
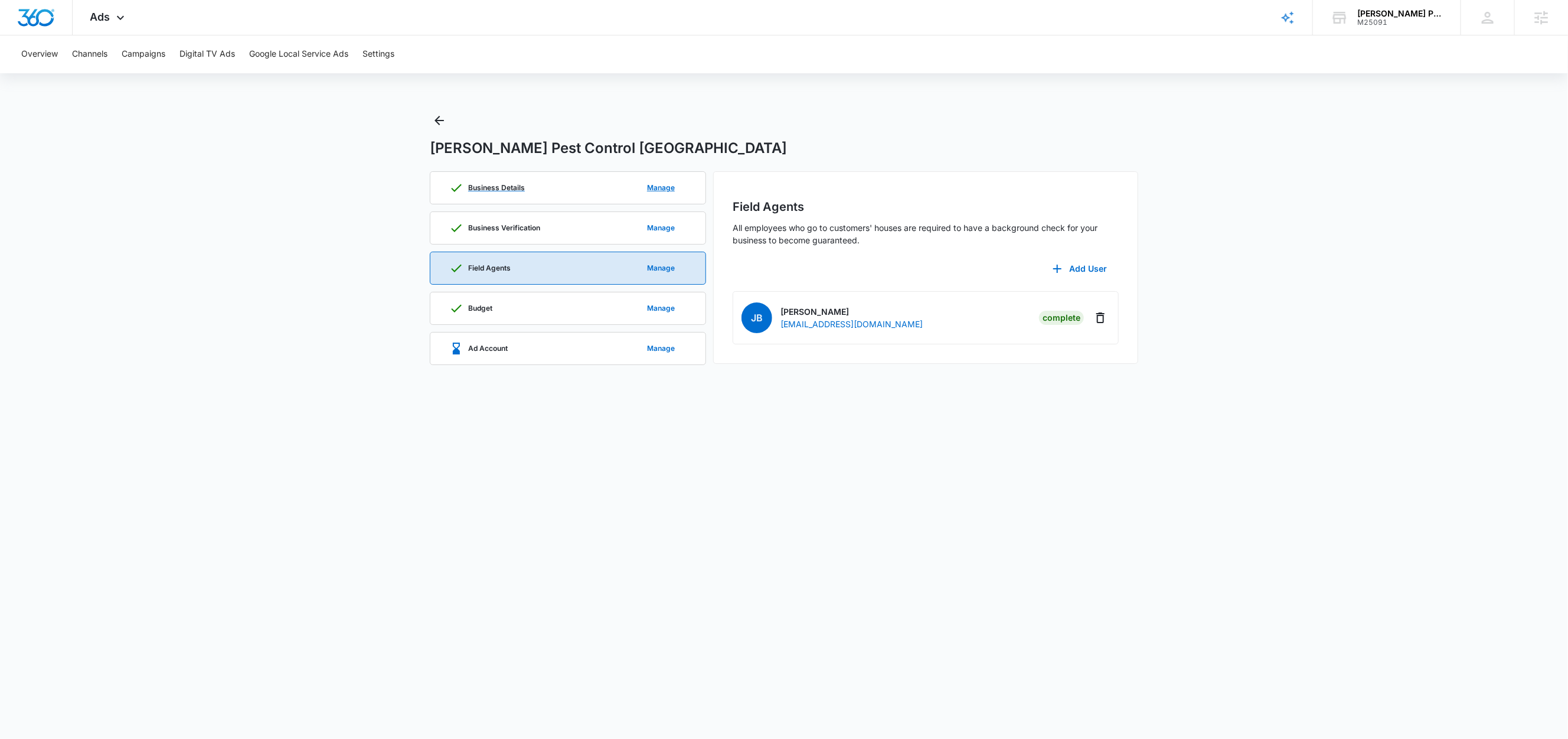
click at [518, 185] on p "Business Details" at bounding box center [497, 187] width 57 height 7
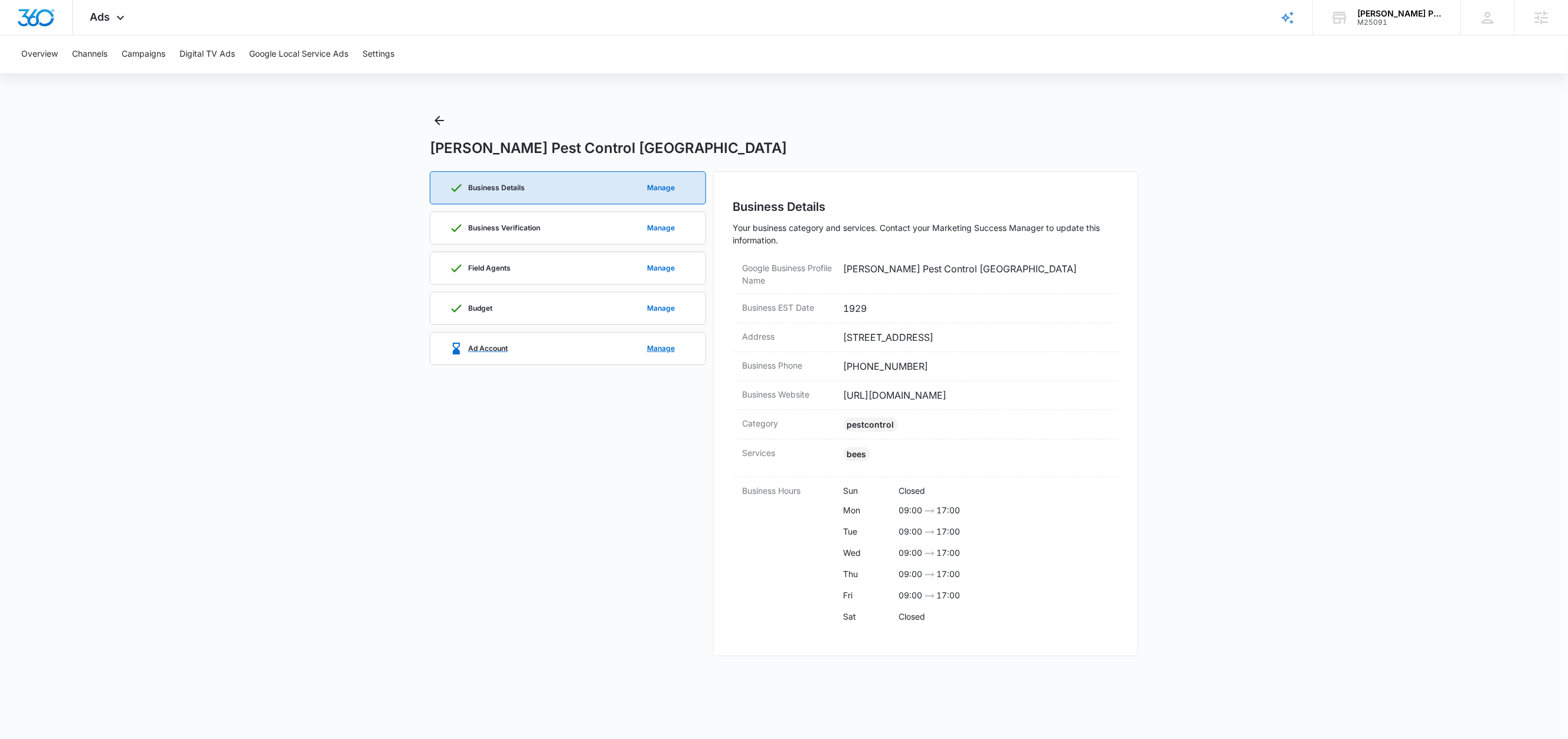
click at [479, 350] on p "Ad Account" at bounding box center [488, 347] width 39 height 7
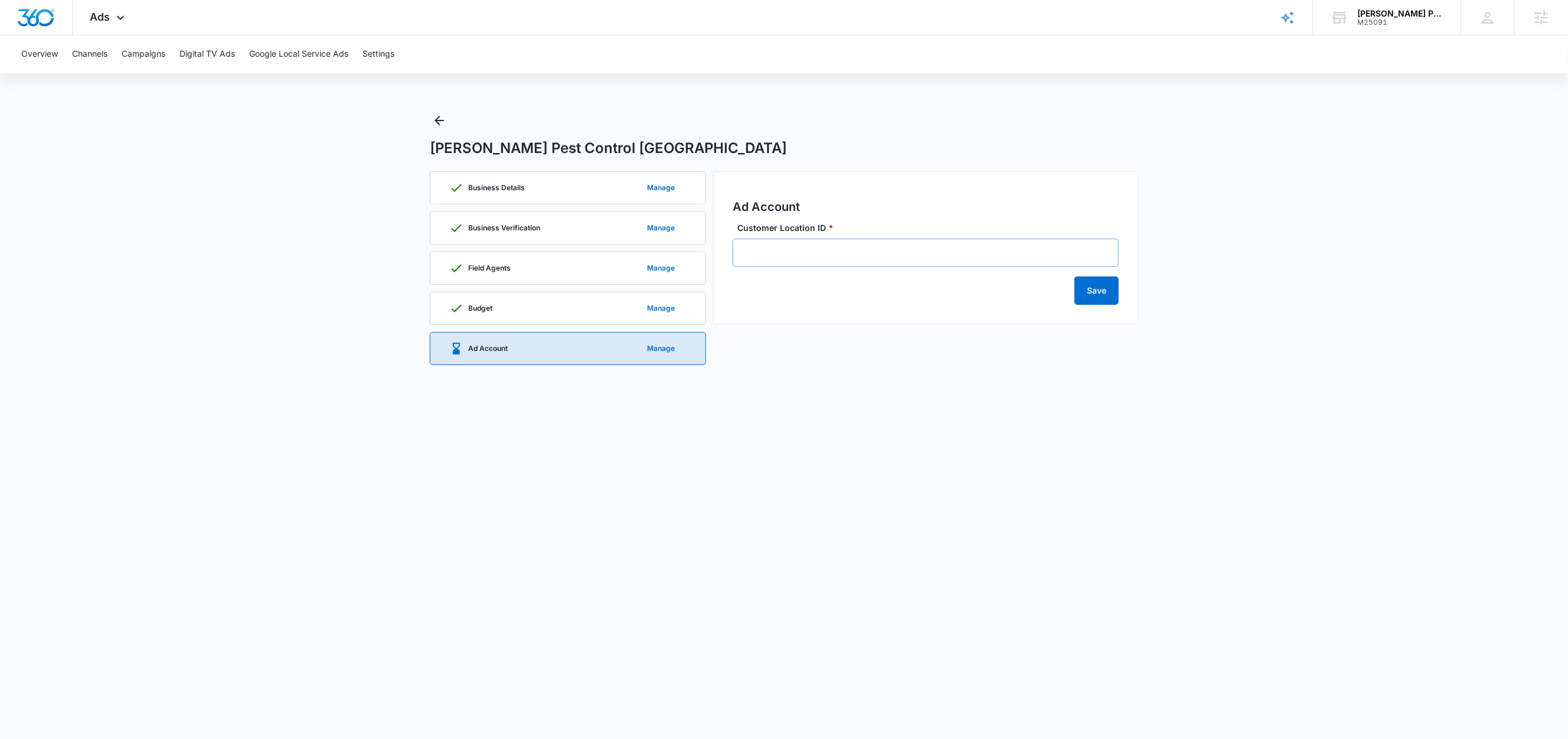
click at [787, 238] on div "Customer Location ID *" at bounding box center [926, 244] width 387 height 45
click at [793, 254] on input "Customer Location ID *" at bounding box center [926, 252] width 387 height 28
paste input "613-936-4472"
click at [745, 251] on input "613-936-4472" at bounding box center [926, 252] width 387 height 28
type input "613-936-4472"
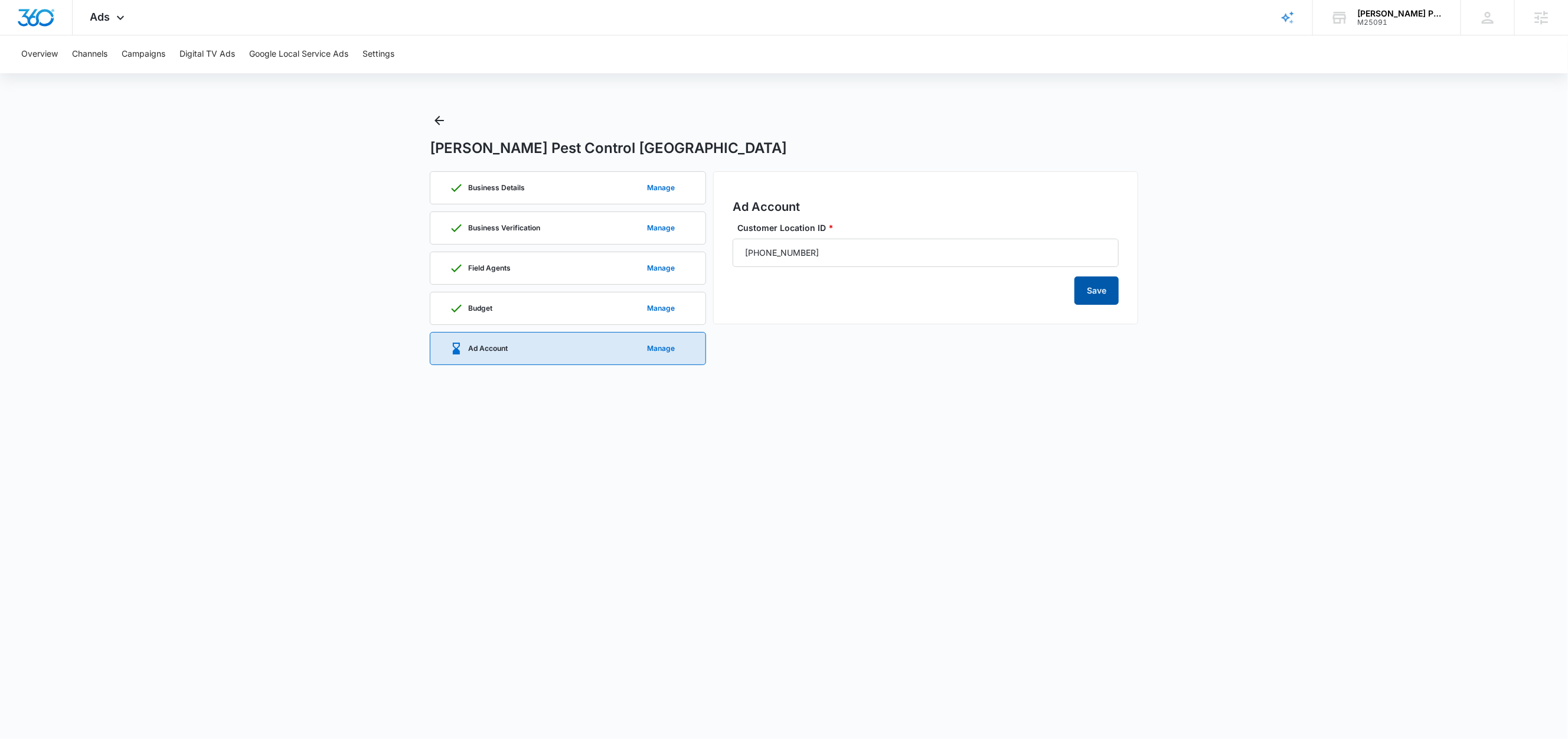
click at [1104, 299] on button "Save" at bounding box center [1096, 290] width 44 height 28
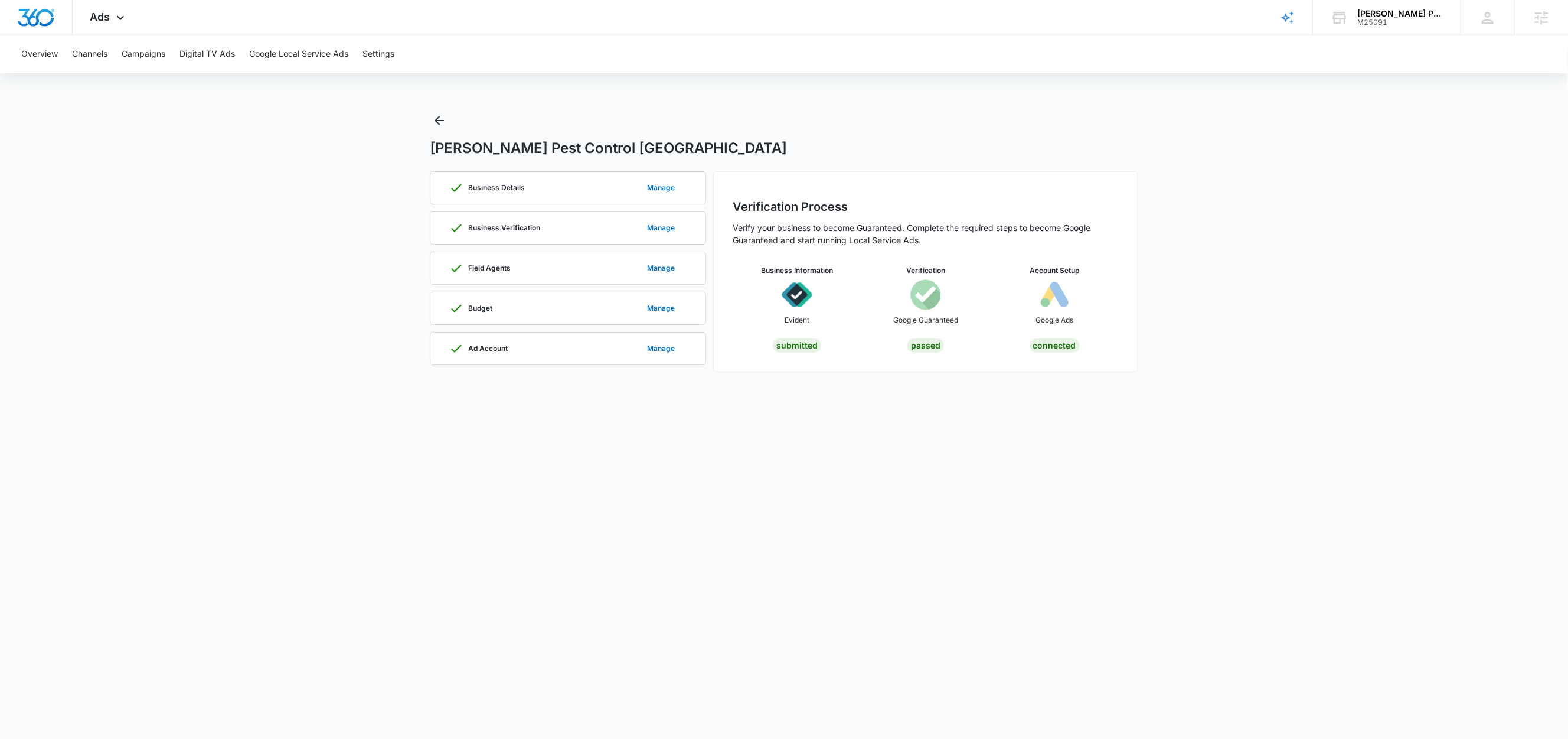
click at [309, 244] on main "Knox Pest Control Jacksonville Business Details Manage Business Verification Ma…" at bounding box center [784, 248] width 1568 height 275
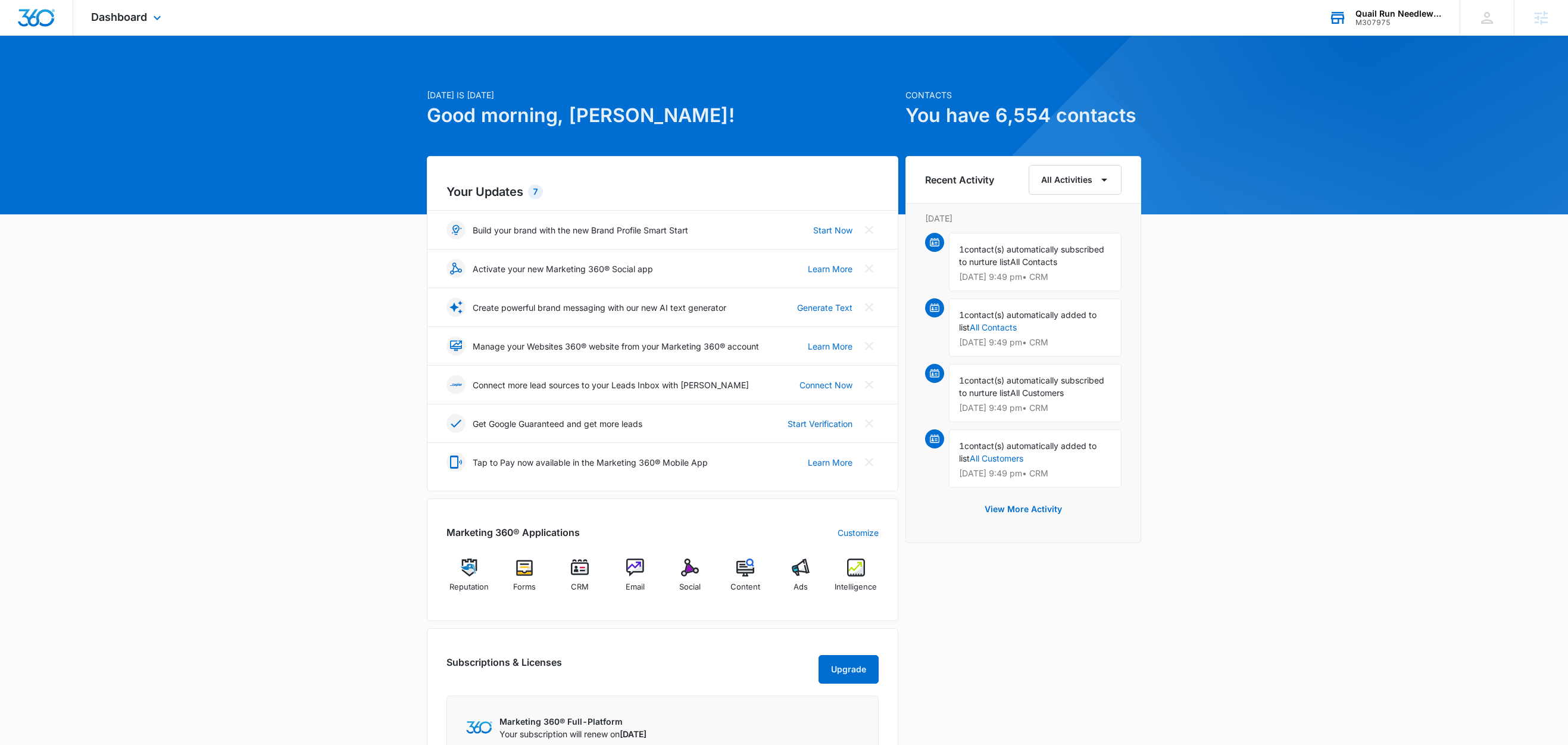
click at [1418, 9] on div "Quail Run Needlework" at bounding box center [1399, 14] width 87 height 10
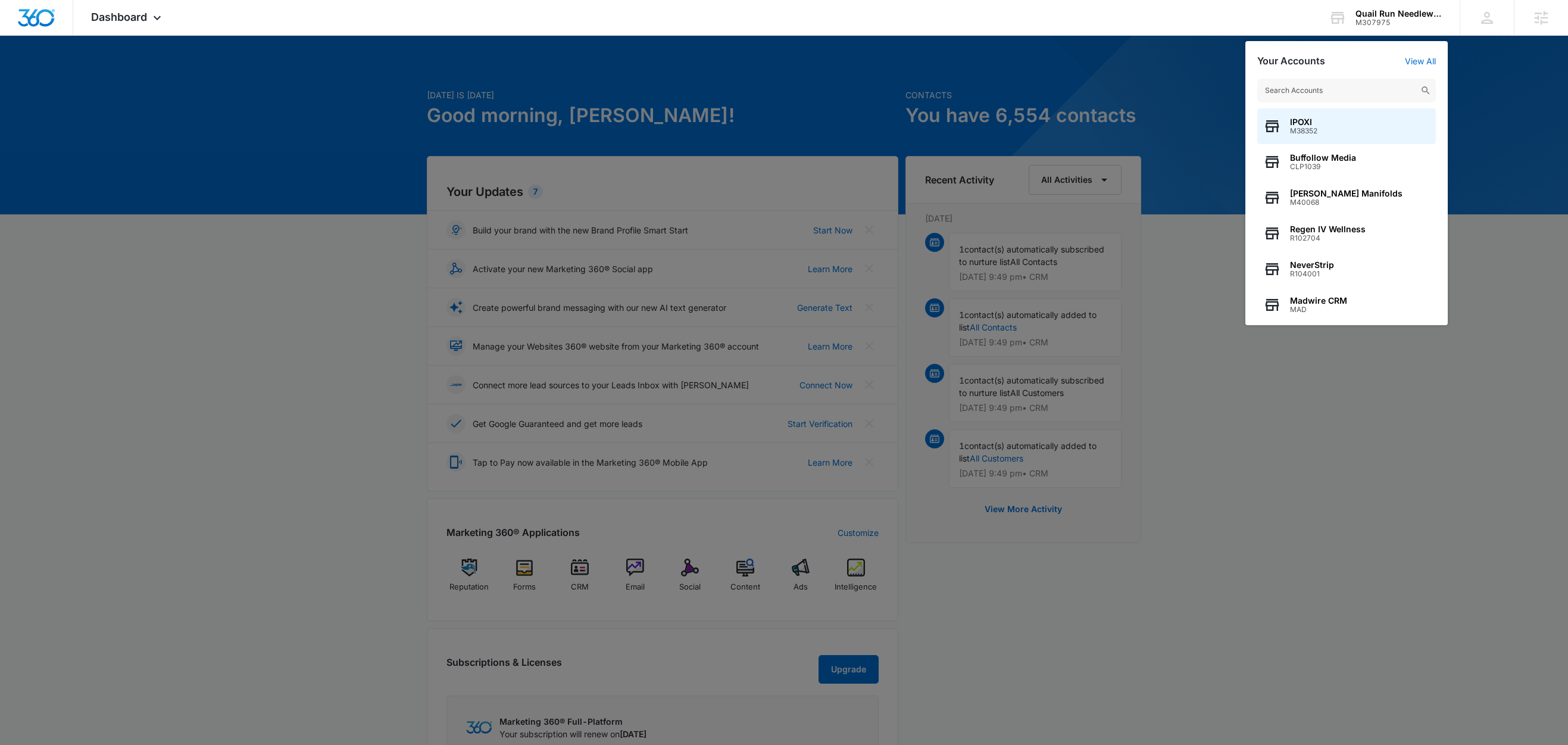
drag, startPoint x: 323, startPoint y: 125, endPoint x: 370, endPoint y: 78, distance: 66.5
click at [325, 124] on div at bounding box center [784, 372] width 1568 height 745
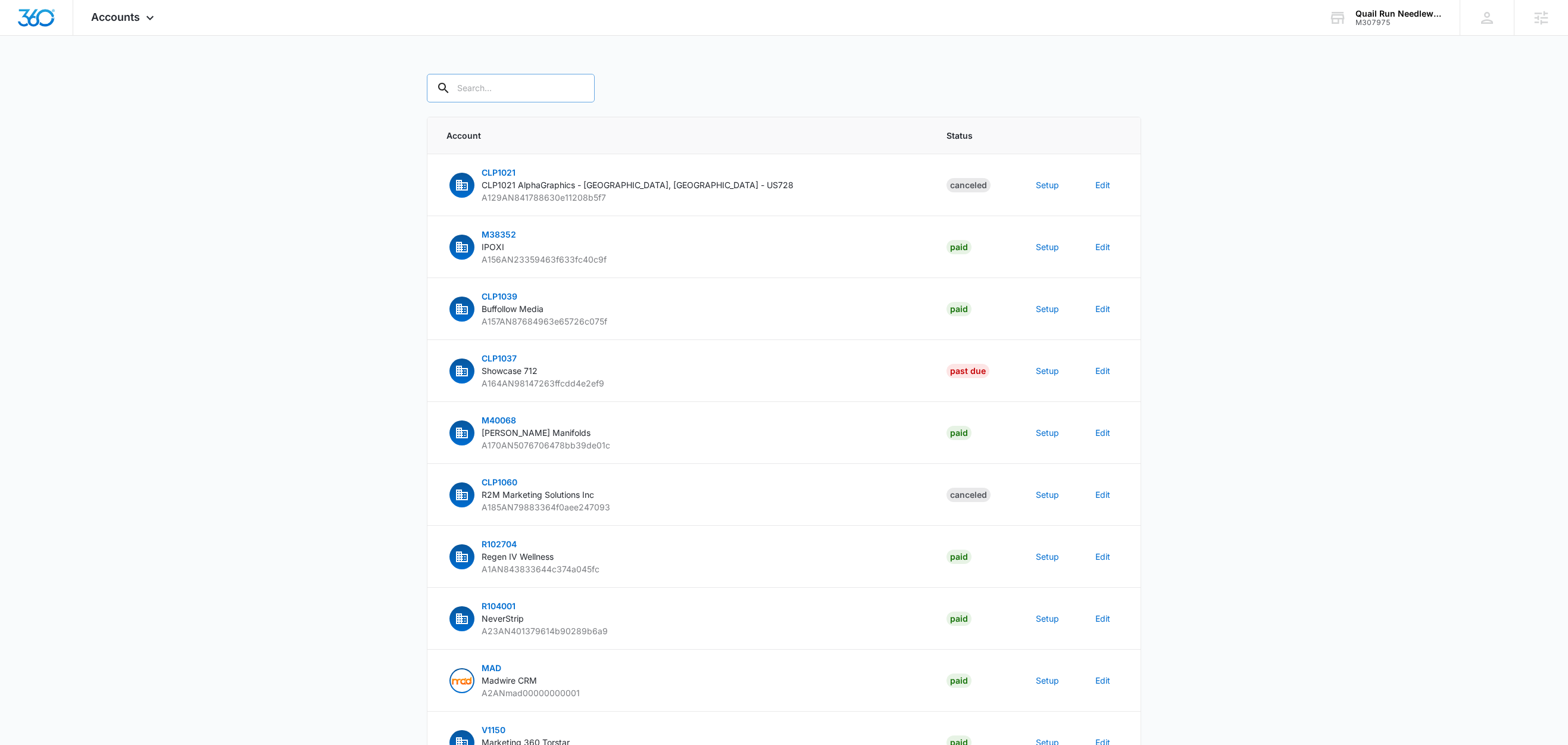
click at [507, 83] on input "text" at bounding box center [510, 88] width 168 height 29
paste input "M307975"
type input "M307975"
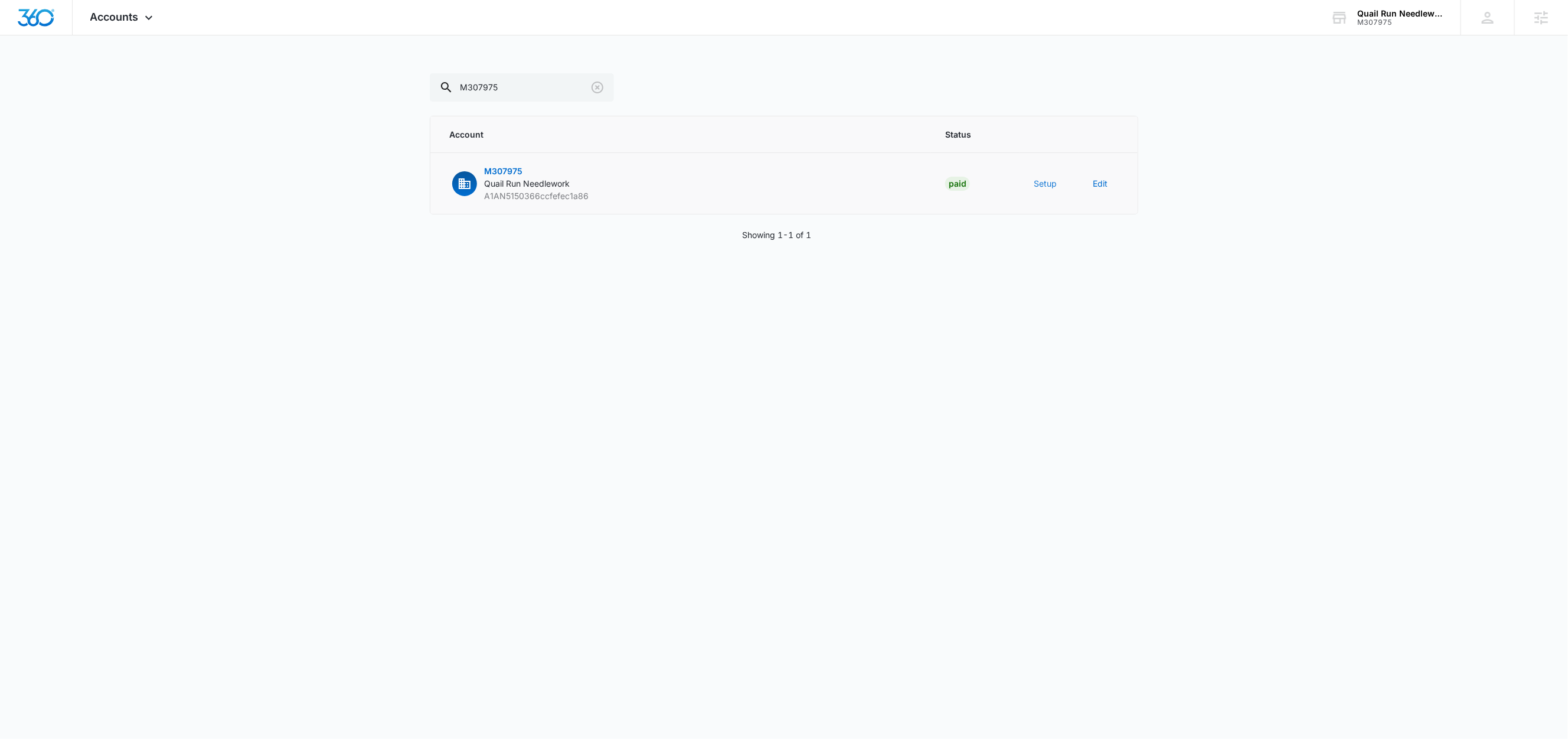
click at [1049, 184] on button "Setup" at bounding box center [1045, 184] width 23 height 13
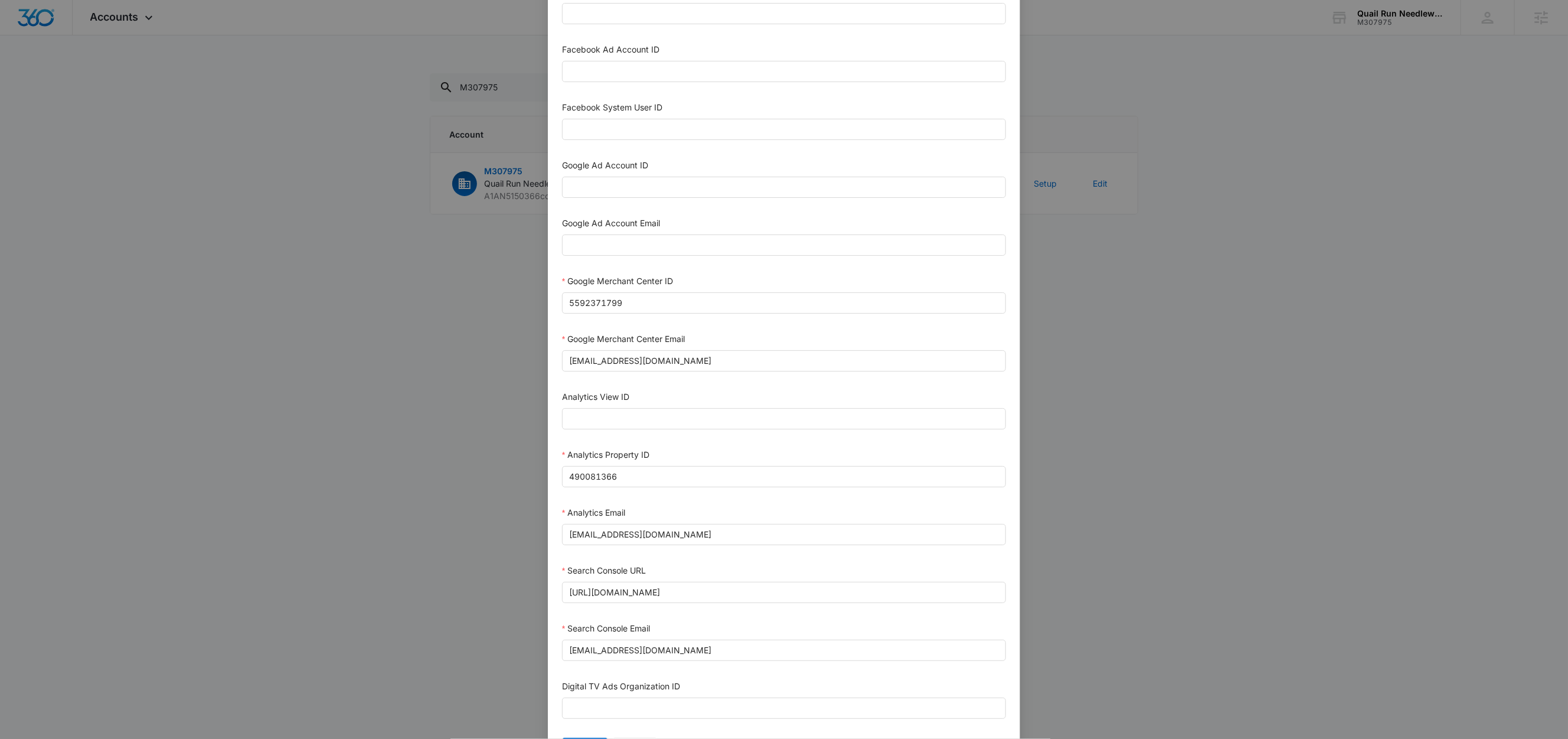
scroll to position [208, 0]
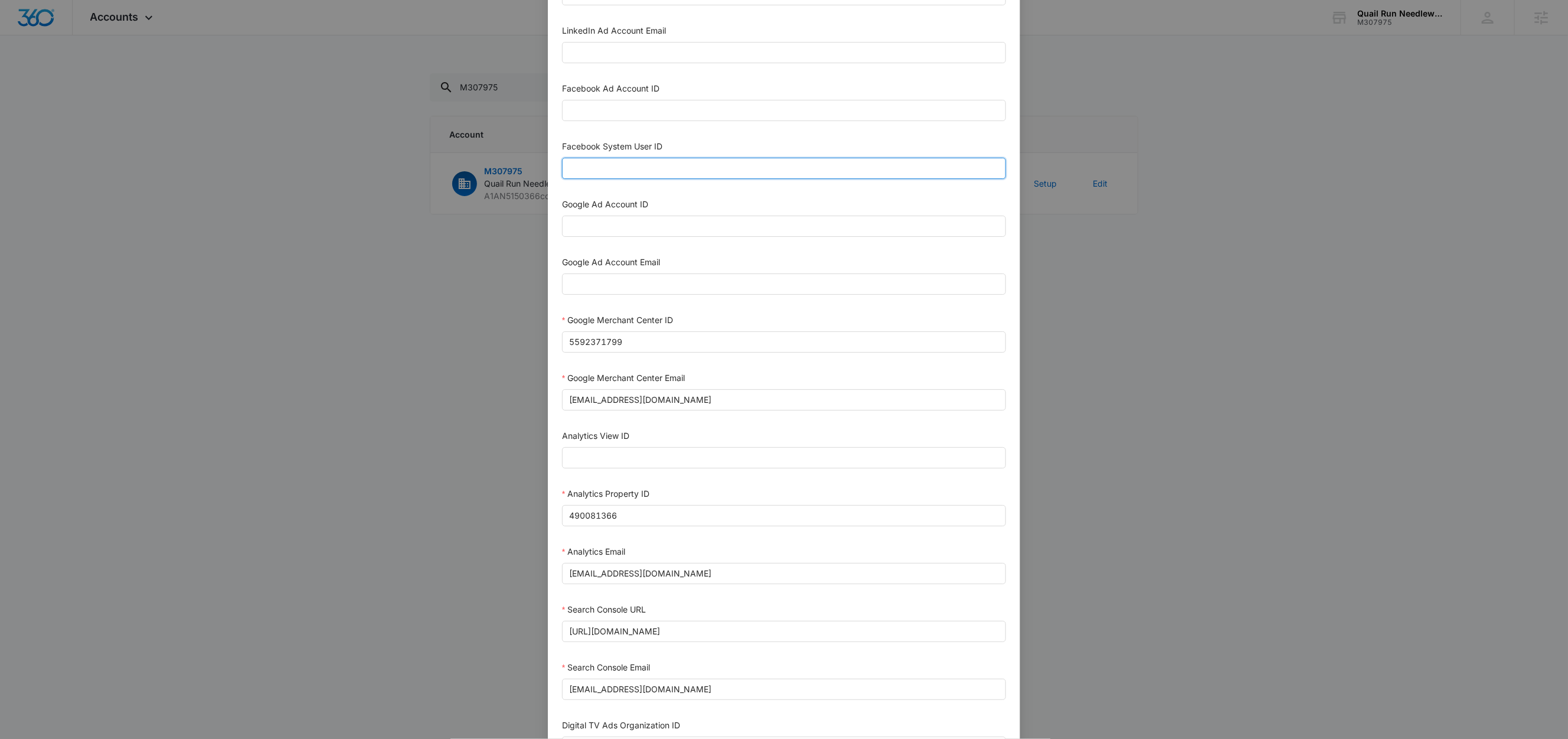
click at [594, 173] on input "Facebook System User ID" at bounding box center [784, 169] width 444 height 22
type input "1023954259108897"
click at [679, 135] on form "Bing Ad Account ID Bing Ad Account Email LinkedIn Ad Account ID LinkedIn Ad Acc…" at bounding box center [784, 327] width 444 height 952
click at [633, 111] on input "Facebook Ad Account ID" at bounding box center [784, 111] width 444 height 22
paste input "3680656945403166"
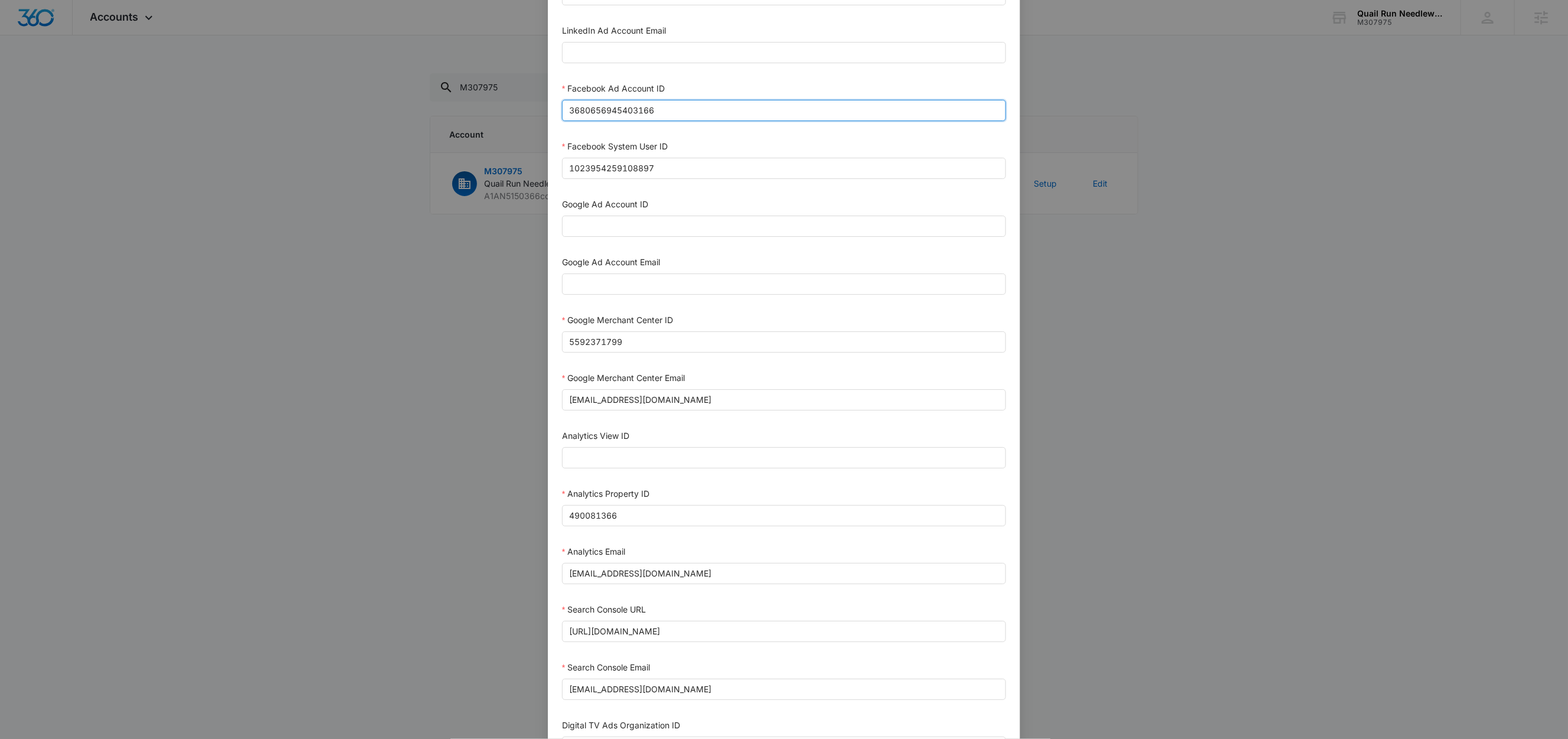
type input "3680656945403166"
click at [685, 92] on div "Facebook Ad Account ID" at bounding box center [784, 91] width 444 height 18
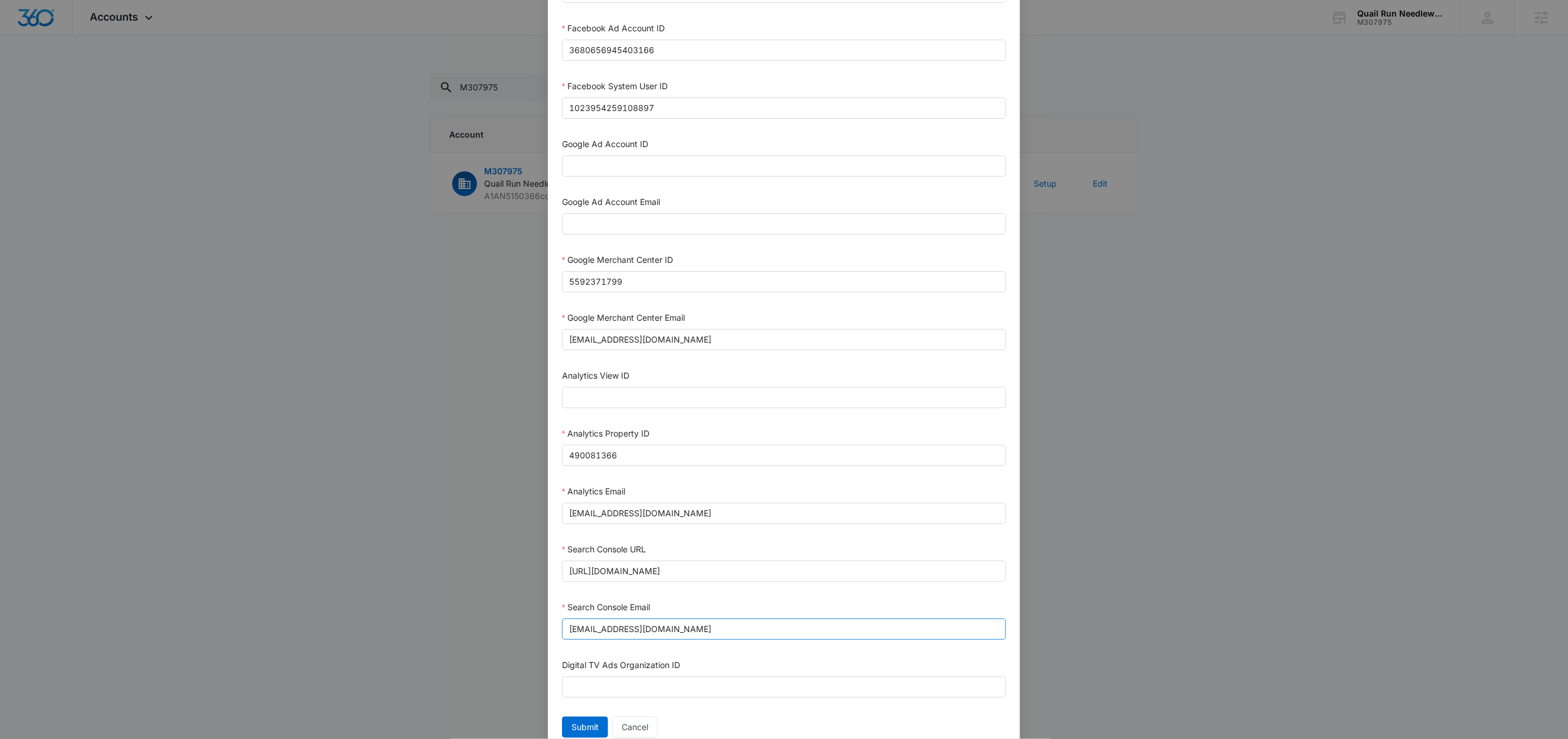
scroll to position [323, 0]
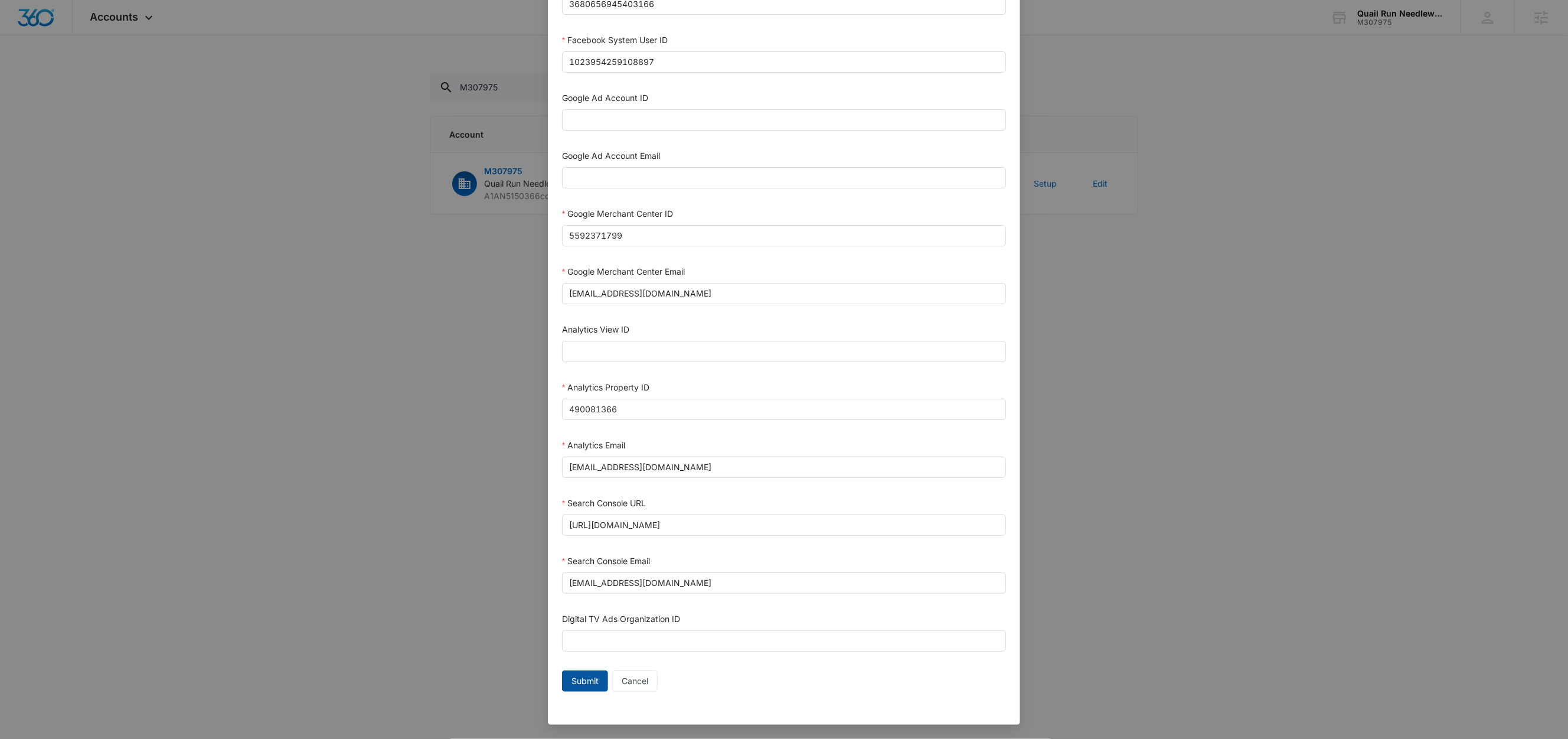
click at [571, 678] on span "Submit" at bounding box center [585, 680] width 27 height 13
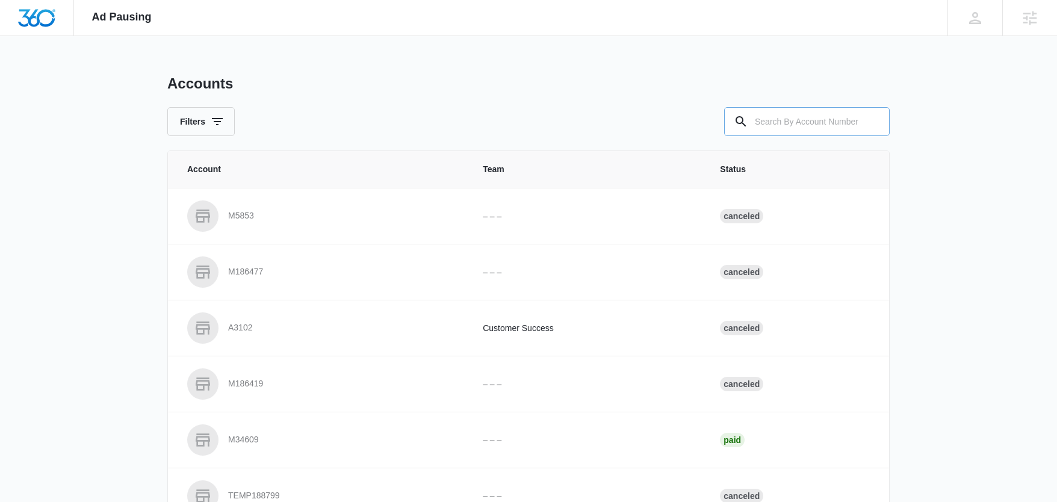
click at [794, 119] on input "text" at bounding box center [806, 121] width 165 height 29
paste input "M307975"
type input "M307975"
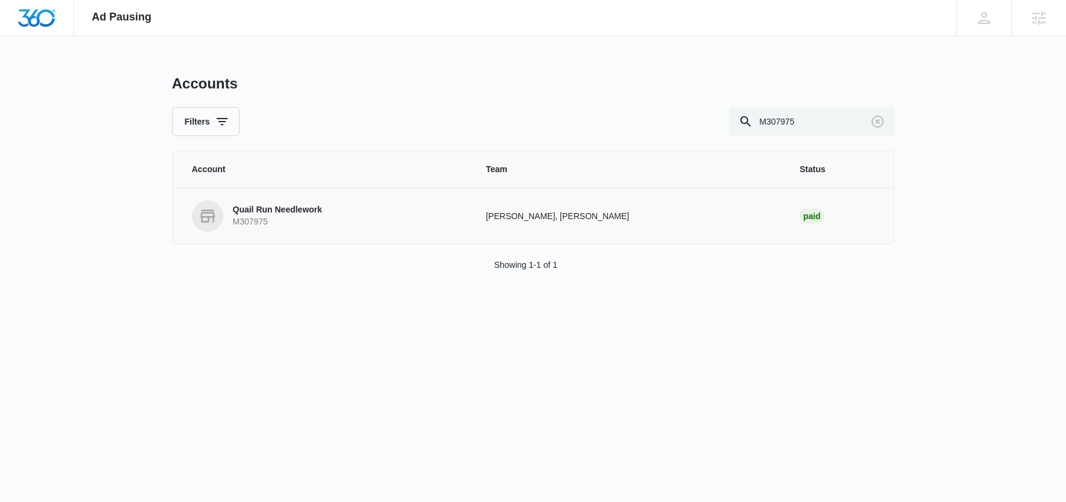
click at [299, 211] on p "Quail Run Needlework" at bounding box center [278, 210] width 90 height 12
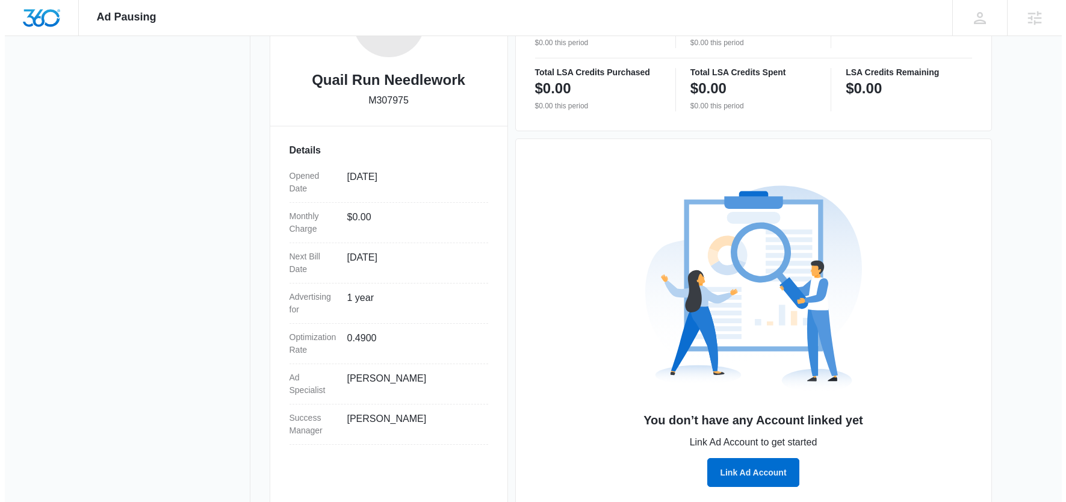
scroll to position [265, 0]
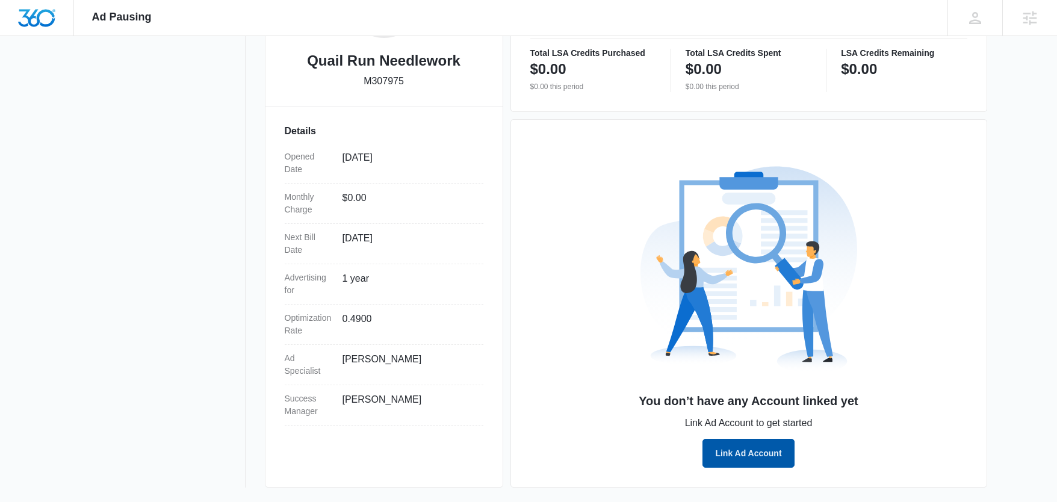
click at [742, 452] on button "Link Ad Account" at bounding box center [747, 453] width 91 height 29
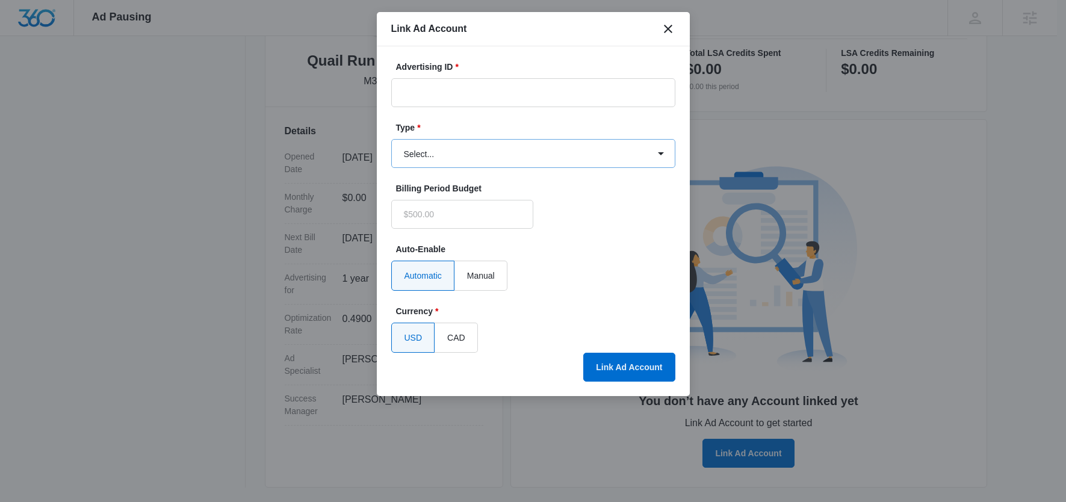
type input "$0.00"
click at [464, 152] on select "Select... Bing Ads Facebook Ads Google Ads" at bounding box center [533, 153] width 284 height 29
select select "facebook"
click at [391, 139] on select "Select... Bing Ads Facebook Ads Google Ads" at bounding box center [533, 153] width 284 height 29
click at [455, 85] on input "Advertising ID *" at bounding box center [533, 92] width 284 height 29
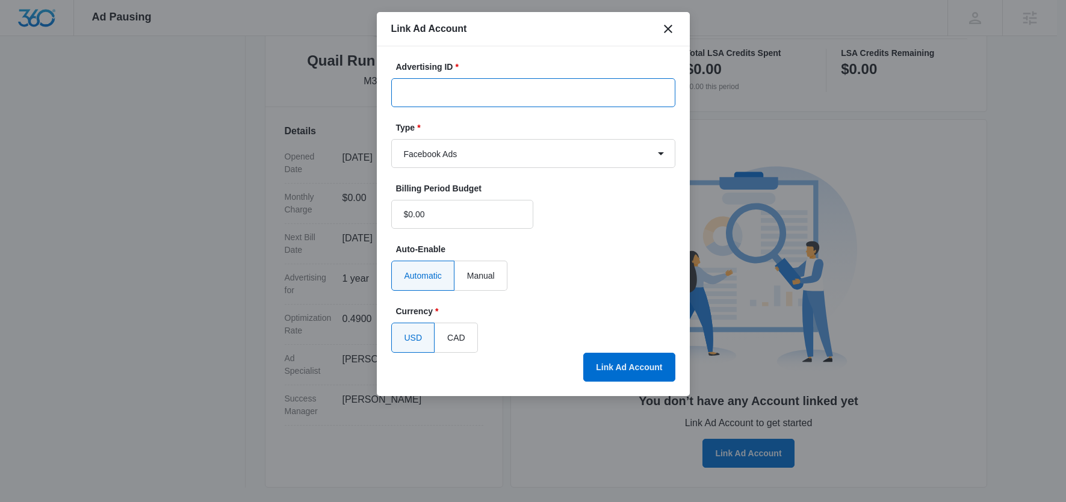
paste input "3680656945403166"
type input "3680656945403166"
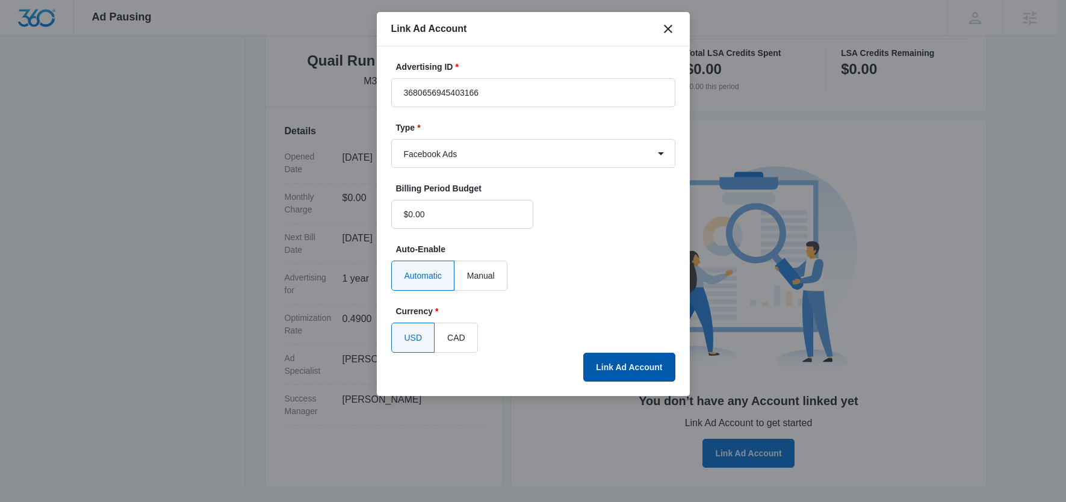
click at [624, 372] on button "Link Ad Account" at bounding box center [628, 367] width 91 height 29
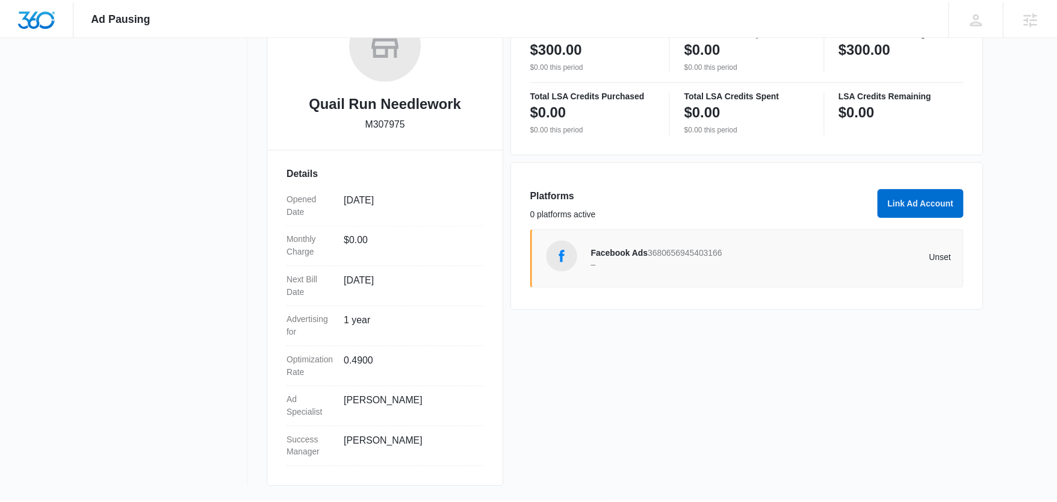
scroll to position [223, 0]
